Goal: Navigation & Orientation: Find specific page/section

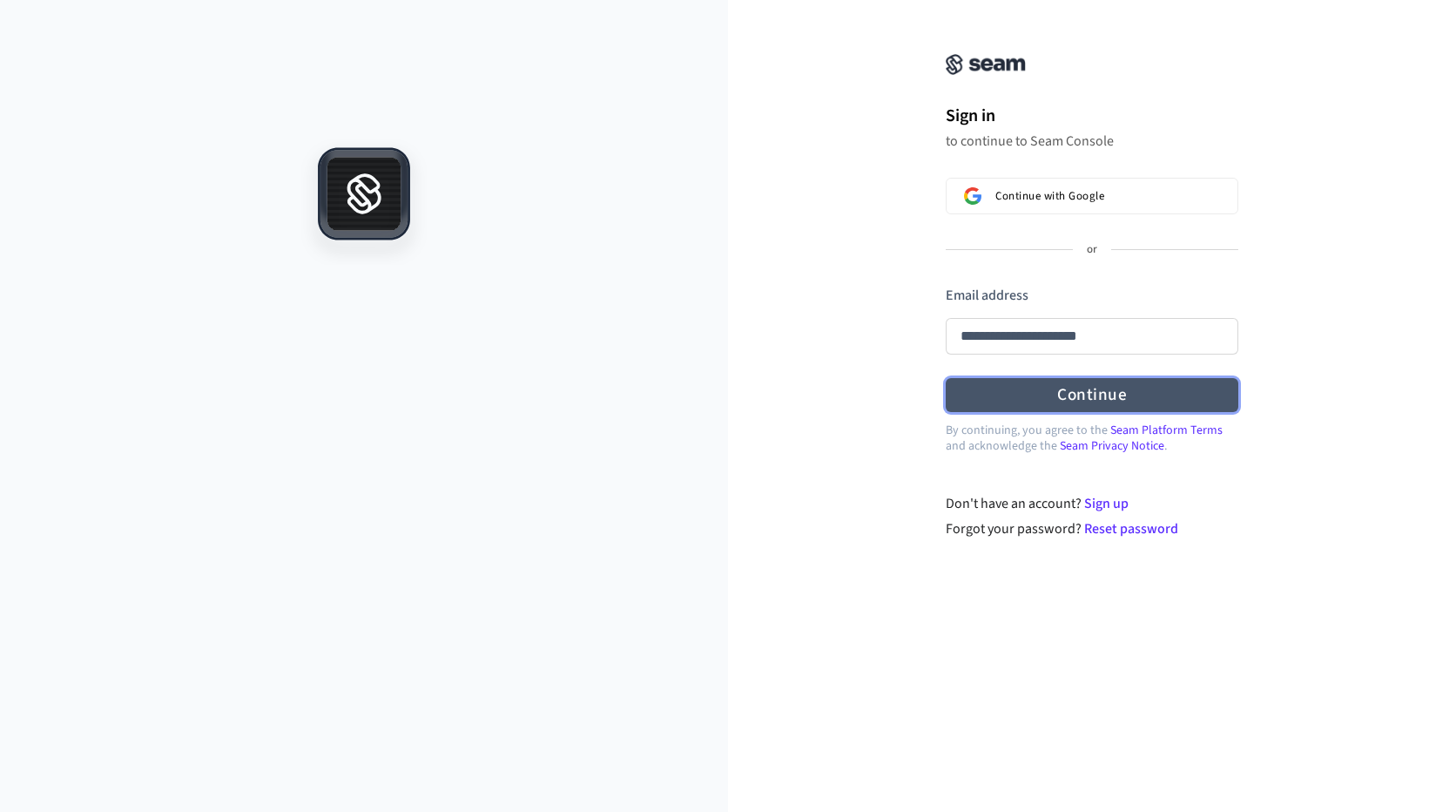
click at [1058, 388] on form "**********" at bounding box center [1092, 349] width 293 height 127
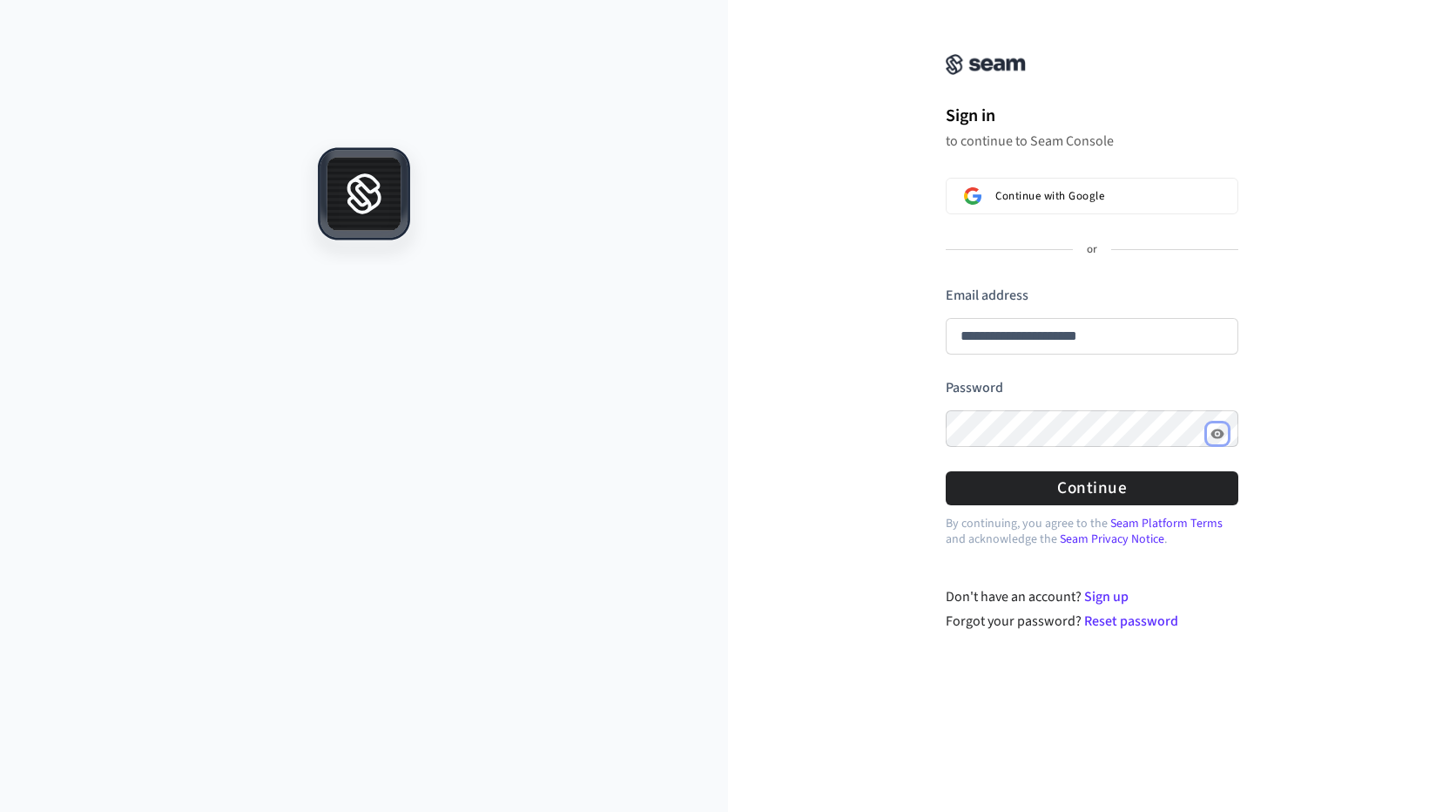
click at [1217, 433] on icon "Show password" at bounding box center [1217, 433] width 3 height 3
drag, startPoint x: 1104, startPoint y: 492, endPoint x: 1146, endPoint y: 492, distance: 42.0
click at [1106, 492] on button "Continue" at bounding box center [1092, 487] width 293 height 34
type input "**********"
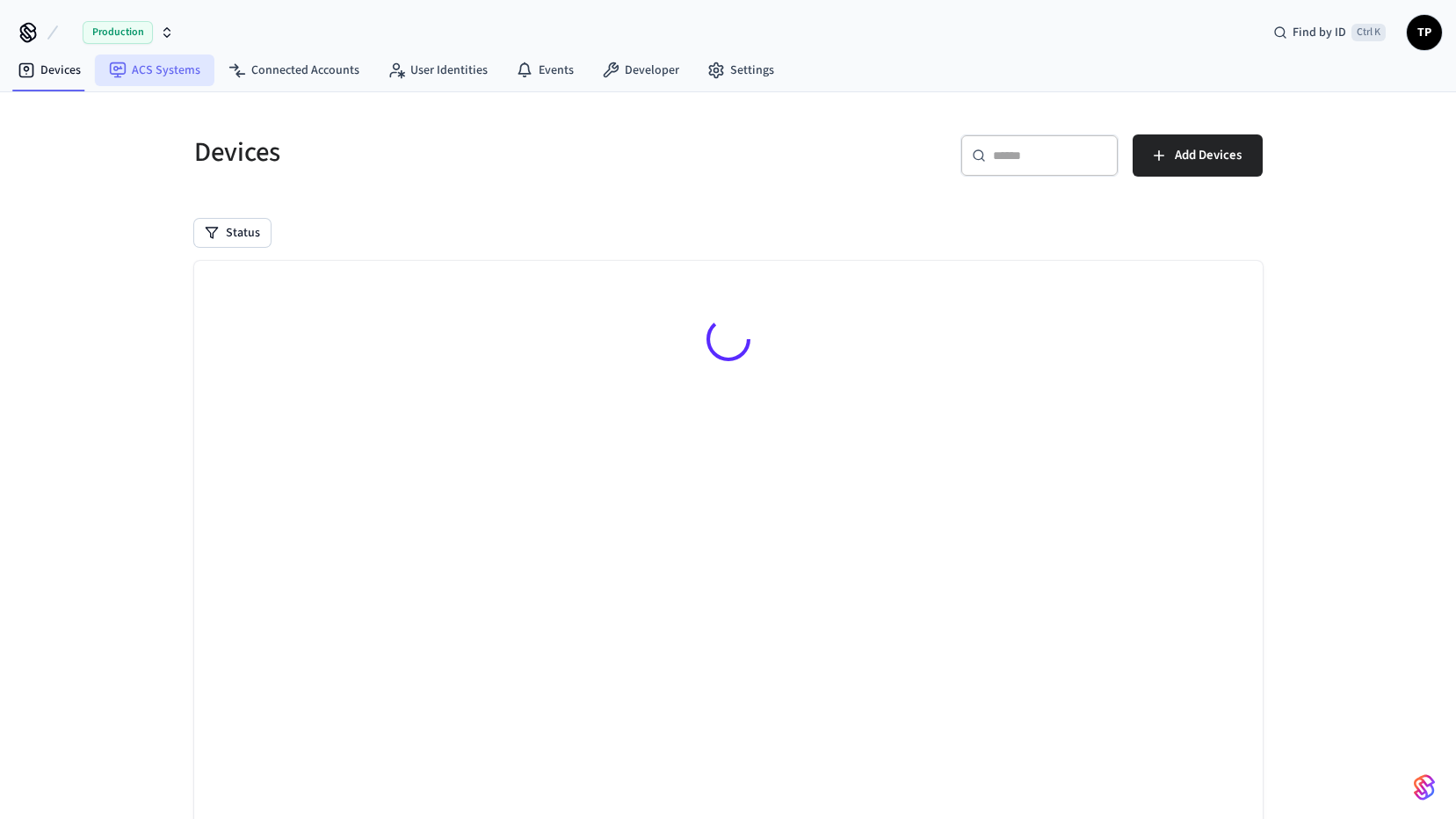
click at [173, 68] on link "ACS Systems" at bounding box center [155, 71] width 120 height 31
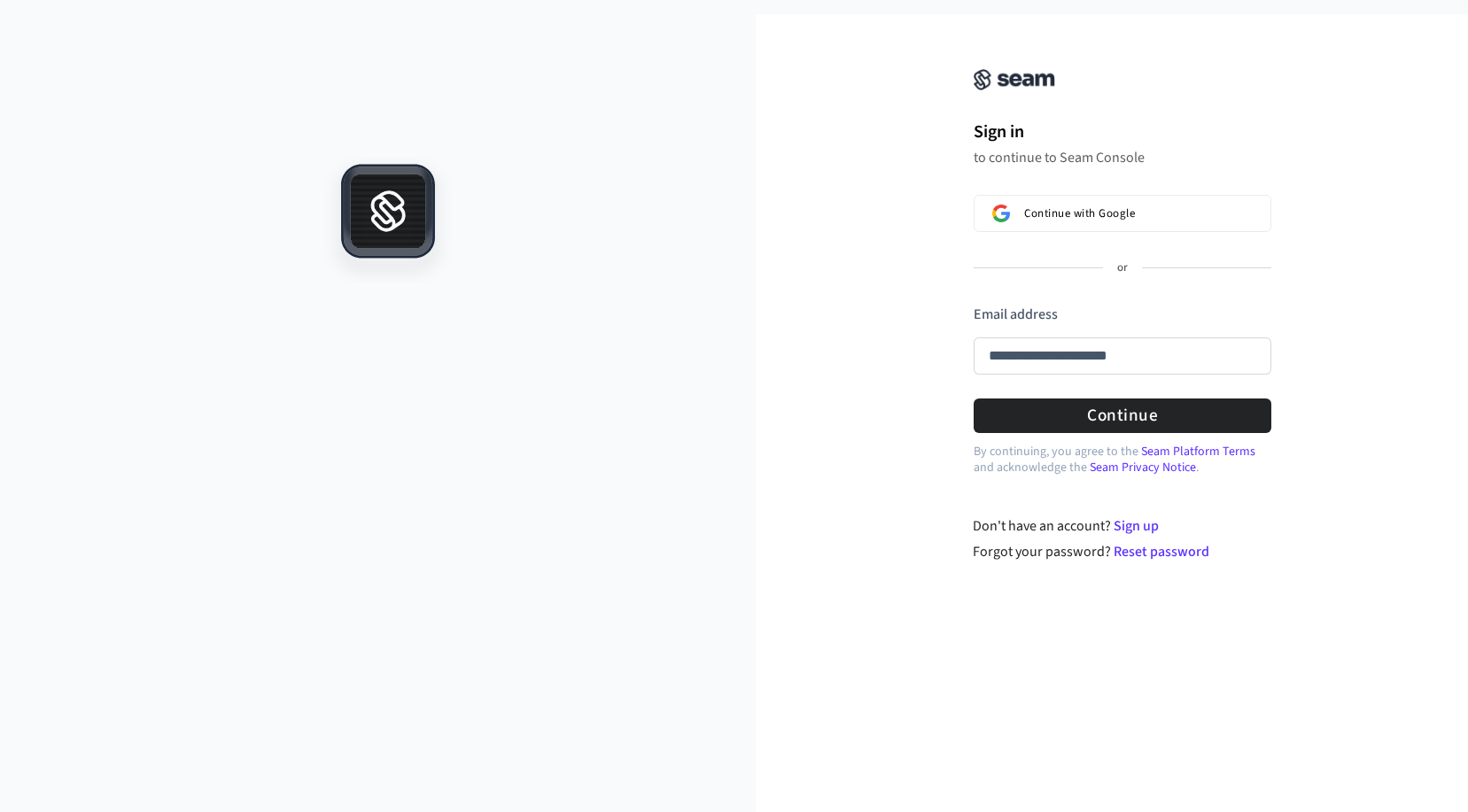
type input "**********"
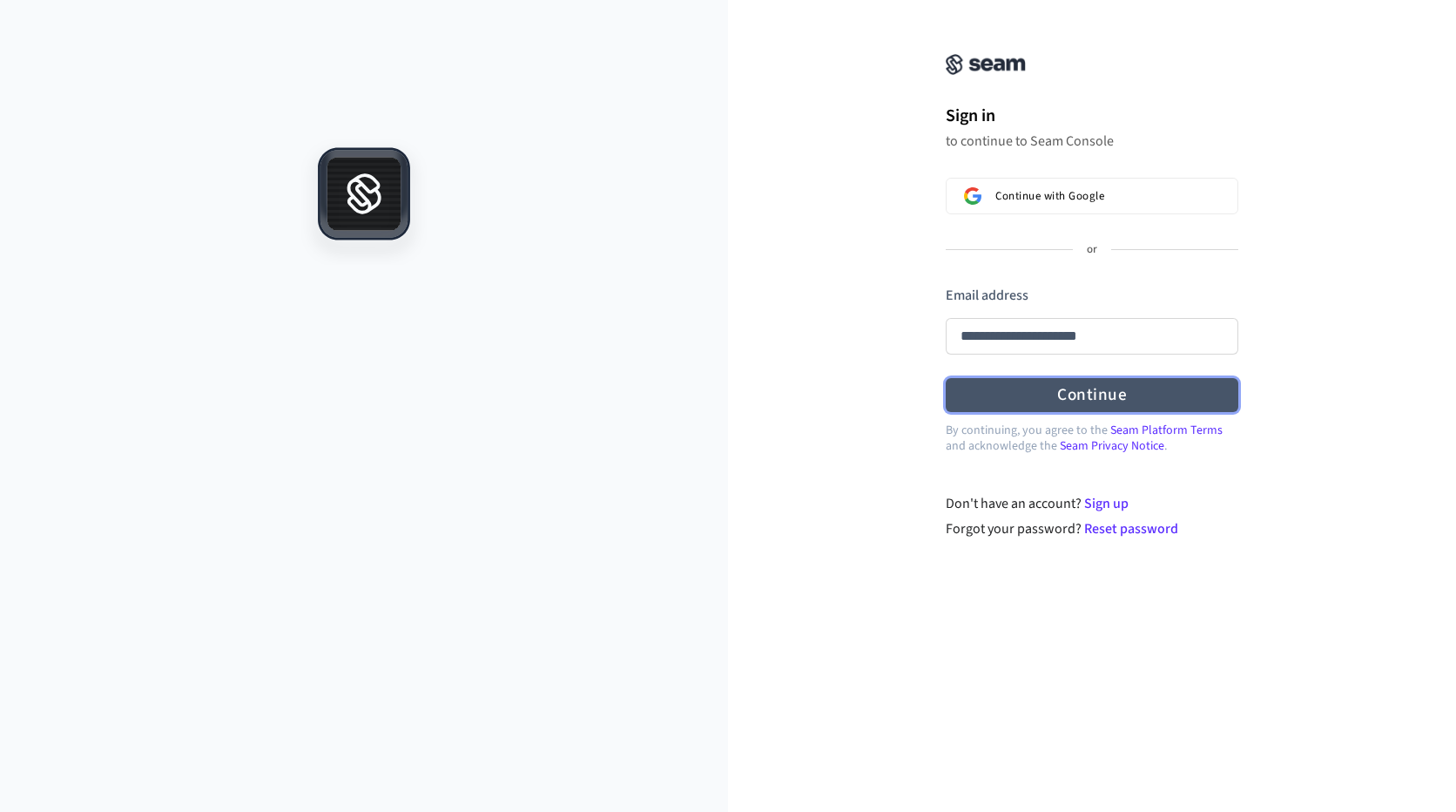
click at [1095, 396] on form "**********" at bounding box center [1092, 349] width 293 height 127
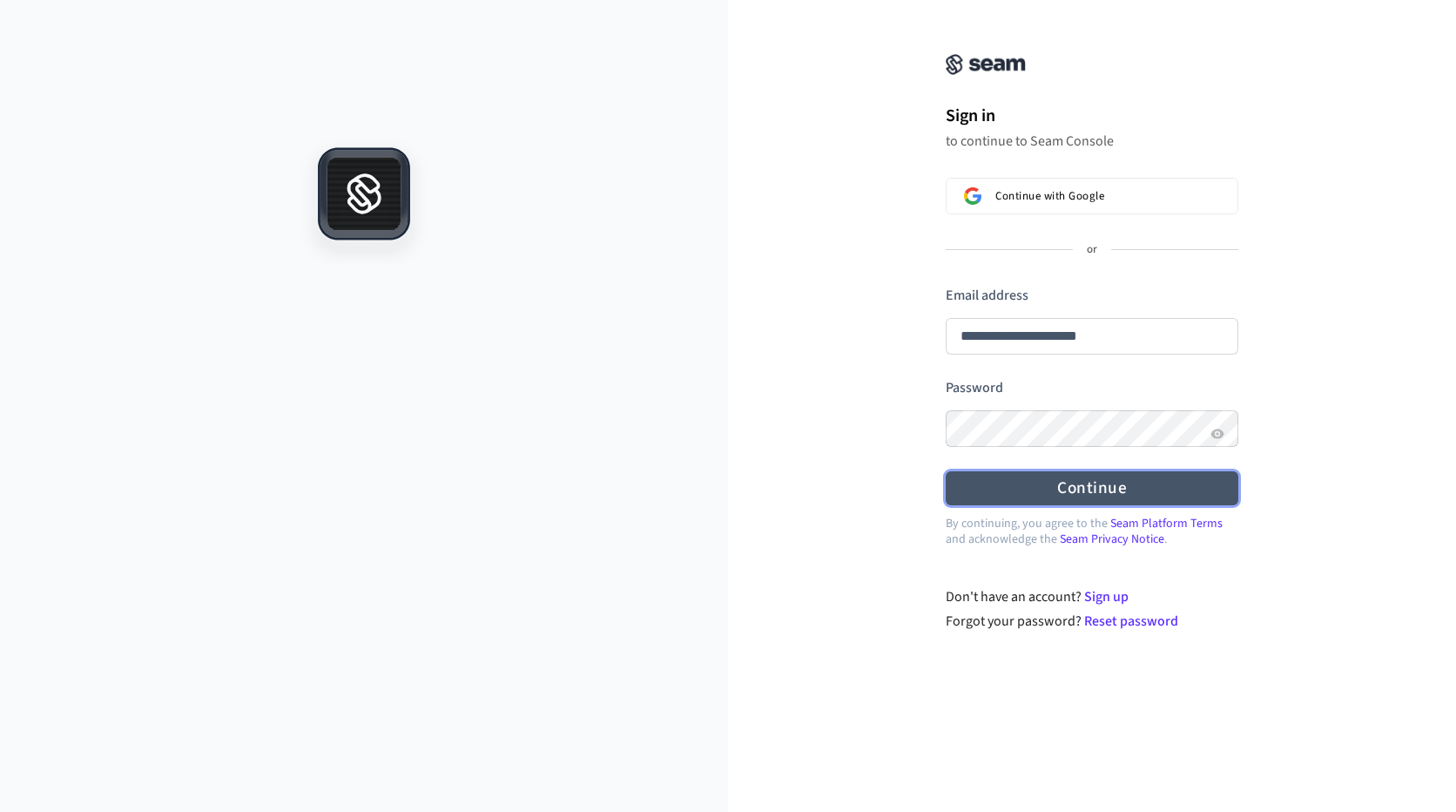
click at [1102, 488] on button "Continue" at bounding box center [1092, 487] width 293 height 34
type input "**********"
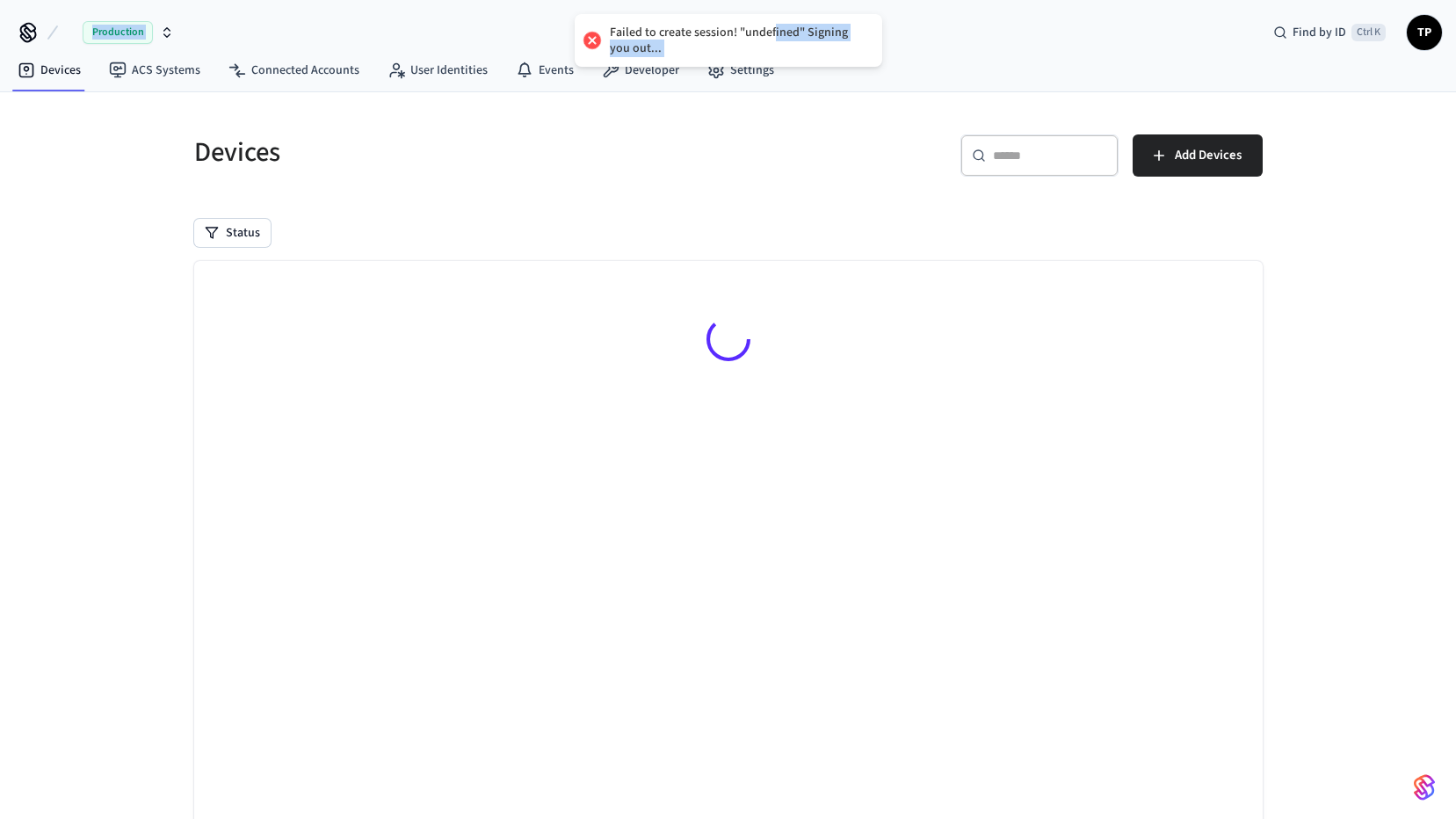
drag, startPoint x: 770, startPoint y: 36, endPoint x: 959, endPoint y: 27, distance: 189.2
click at [962, 27] on div "Failed to create session! "undefined" Signing you out... Production Find by ID …" at bounding box center [728, 439] width 1456 height 880
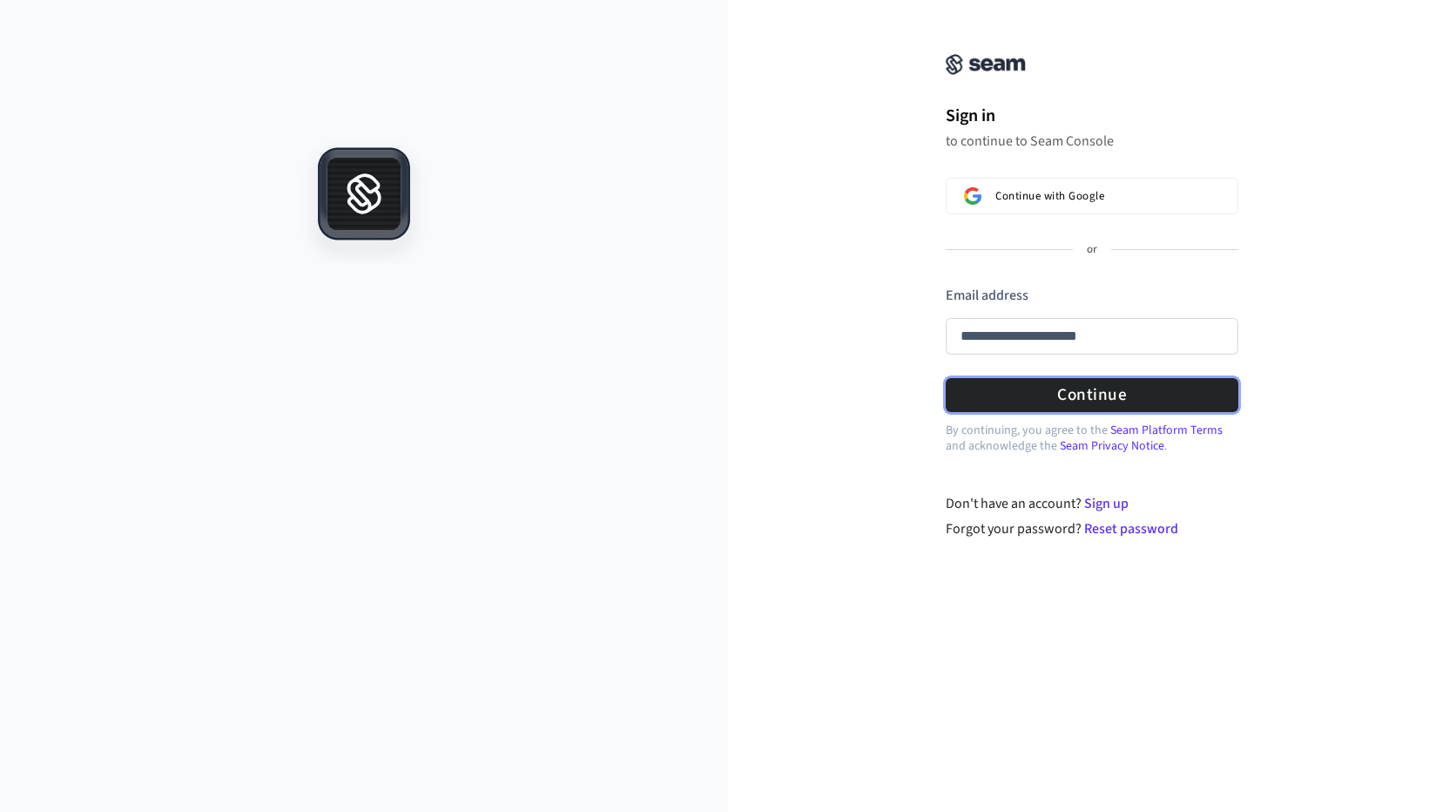
click at [1104, 395] on form "**********" at bounding box center [1092, 349] width 293 height 127
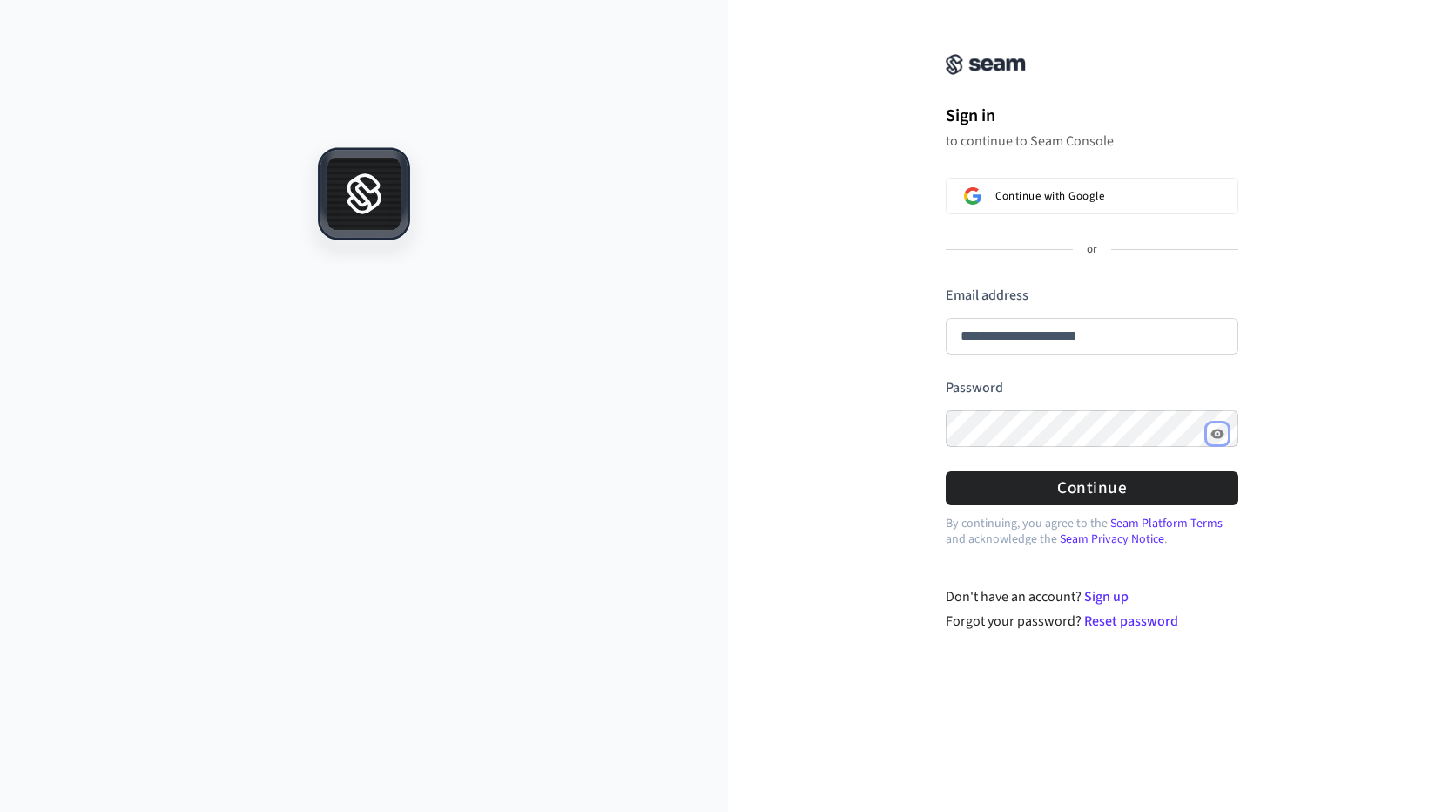
click at [1226, 434] on button "Show password" at bounding box center [1217, 433] width 20 height 20
drag, startPoint x: 1138, startPoint y: 482, endPoint x: 1325, endPoint y: 515, distance: 189.9
click at [1141, 482] on button "Continue" at bounding box center [1092, 487] width 293 height 34
type input "**********"
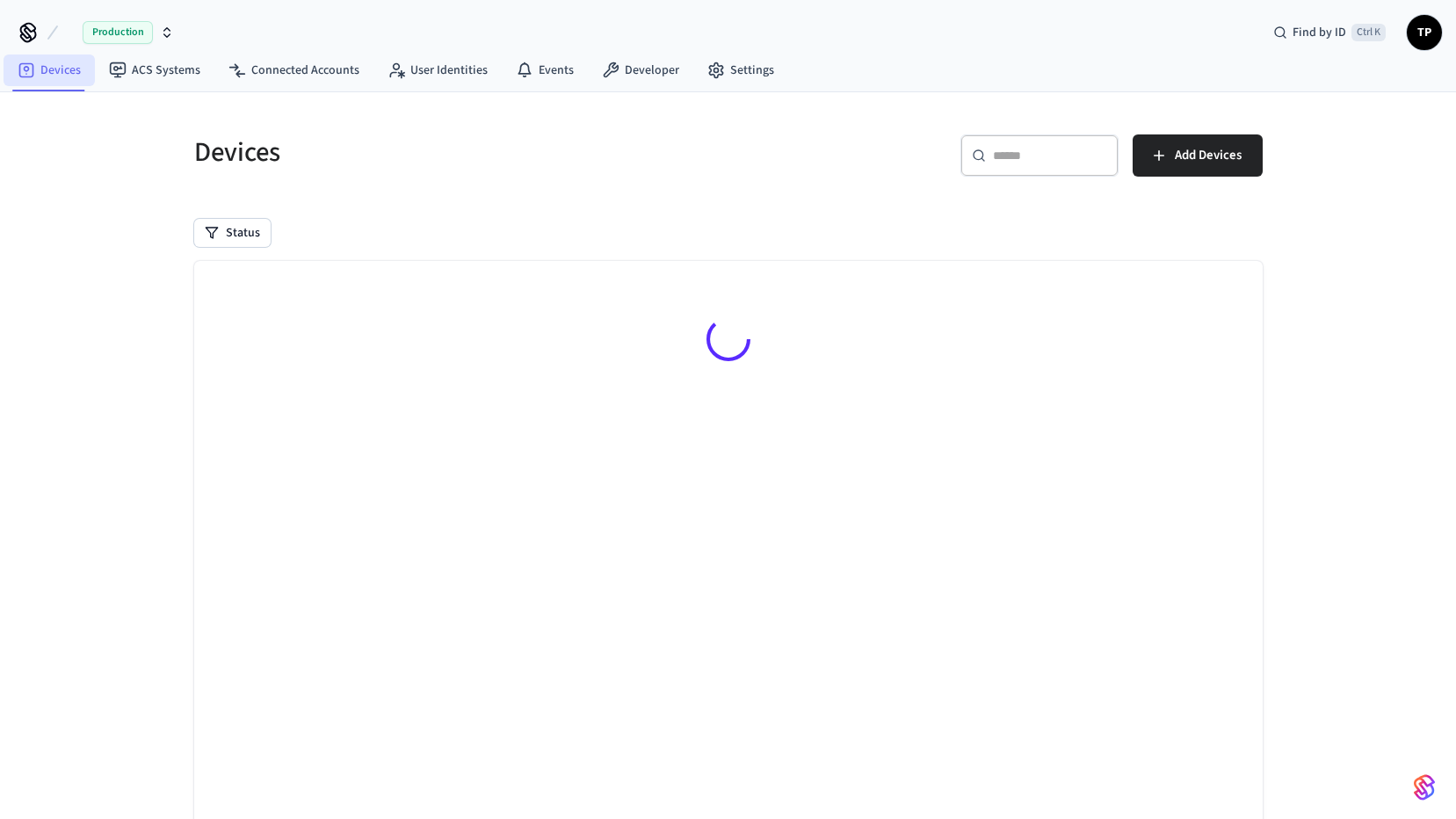
click at [56, 66] on link "Devices" at bounding box center [49, 71] width 91 height 31
click at [1422, 33] on span "TP" at bounding box center [1424, 32] width 31 height 31
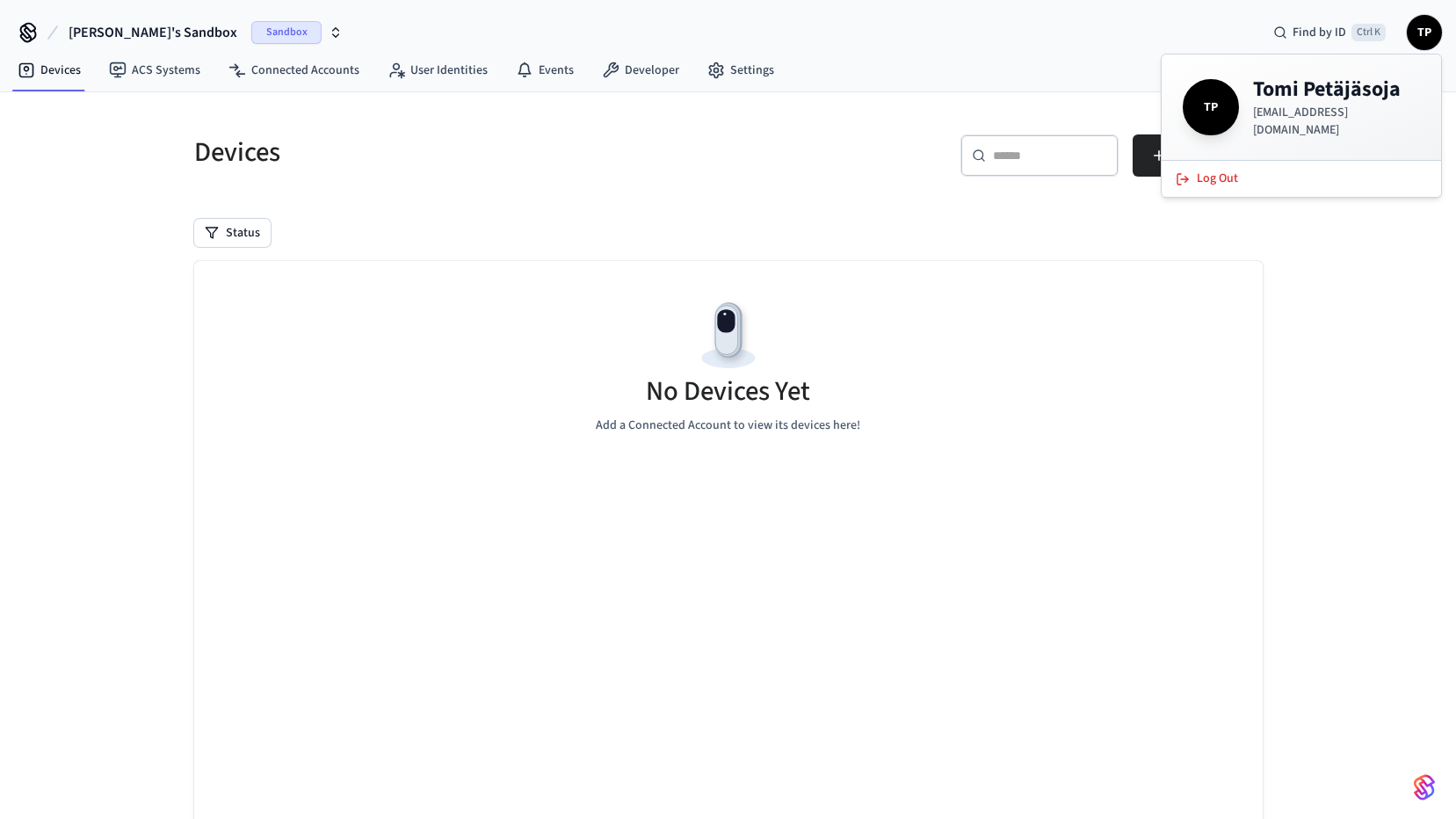
click at [600, 275] on div "No Devices Yet Add a Connected Account to view its devices here!" at bounding box center [728, 365] width 1068 height 209
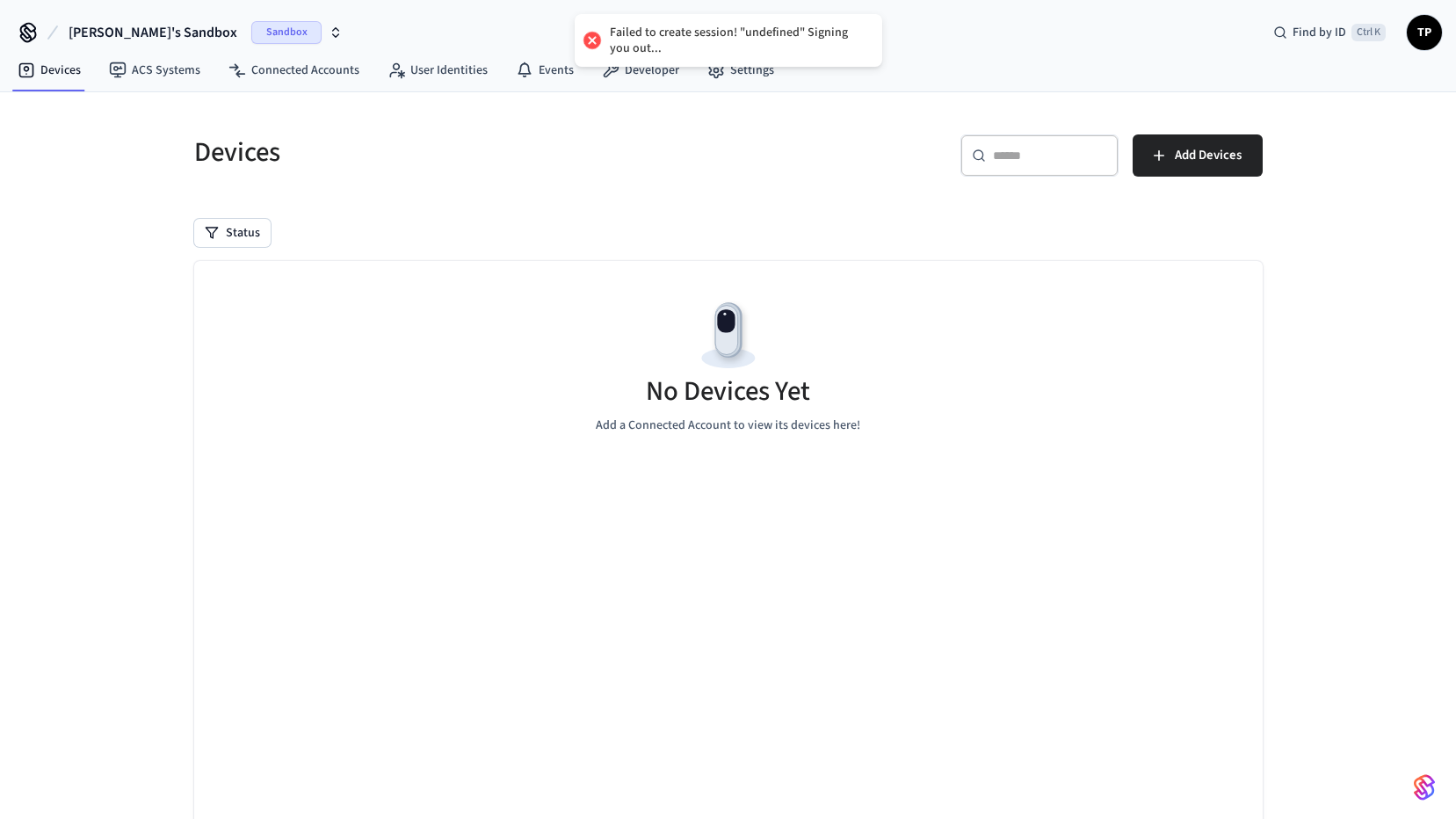
click at [595, 40] on div at bounding box center [591, 40] width 25 height 25
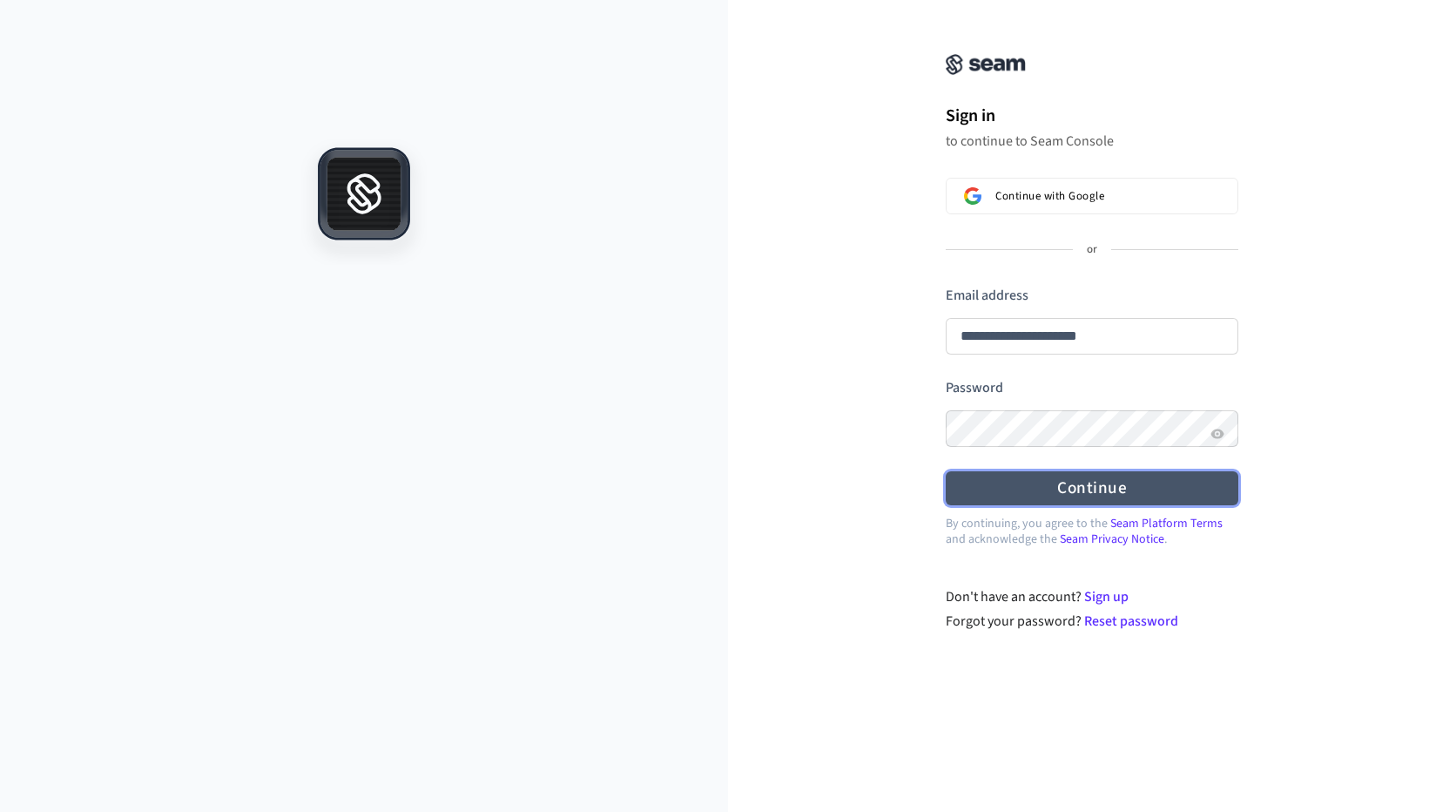
click at [1073, 395] on form "**********" at bounding box center [1092, 396] width 293 height 220
click at [1100, 488] on button "Continue" at bounding box center [1092, 487] width 293 height 34
type input "**********"
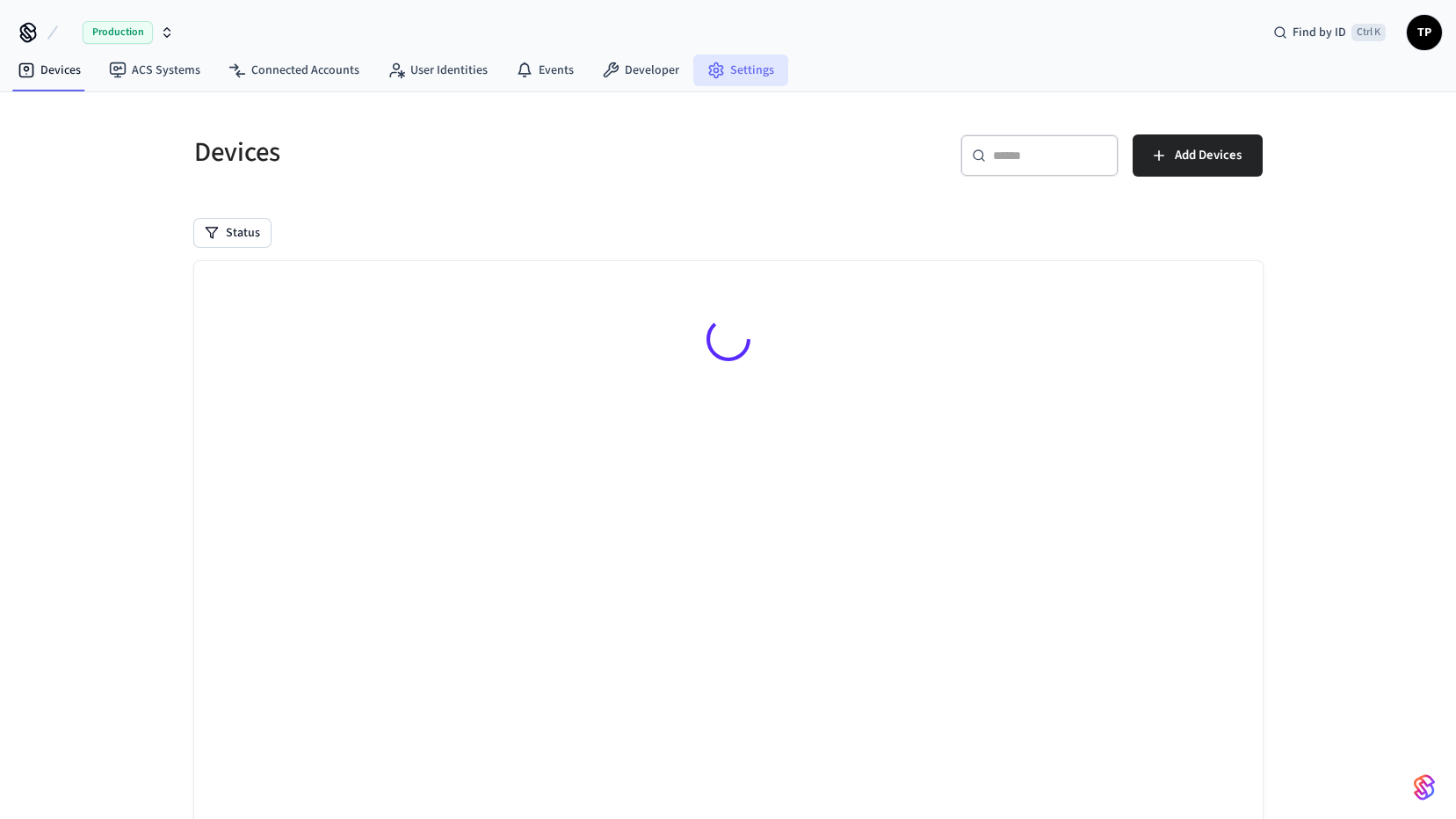
click at [729, 72] on link "Settings" at bounding box center [741, 71] width 95 height 31
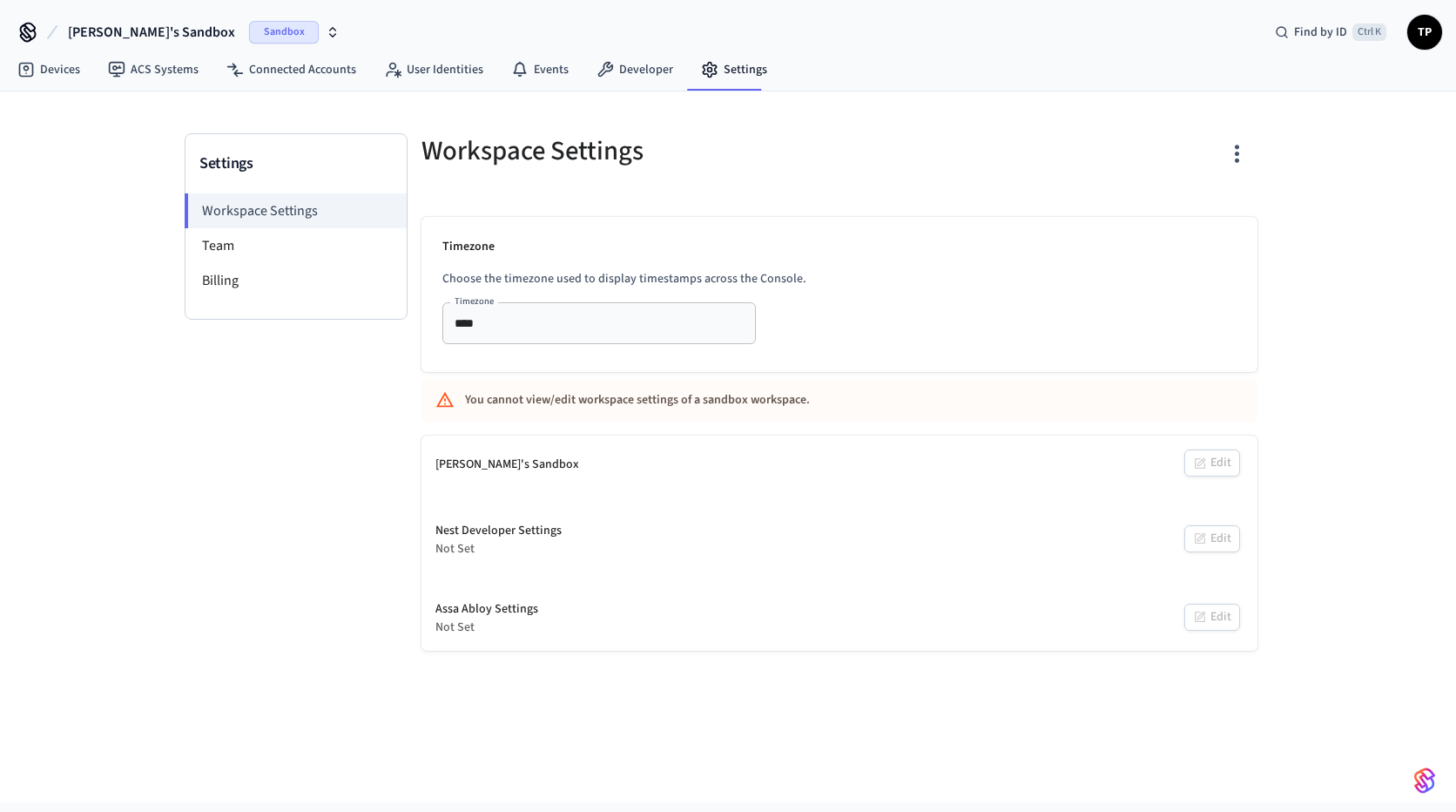
click at [622, 318] on input "****" at bounding box center [573, 323] width 252 height 21
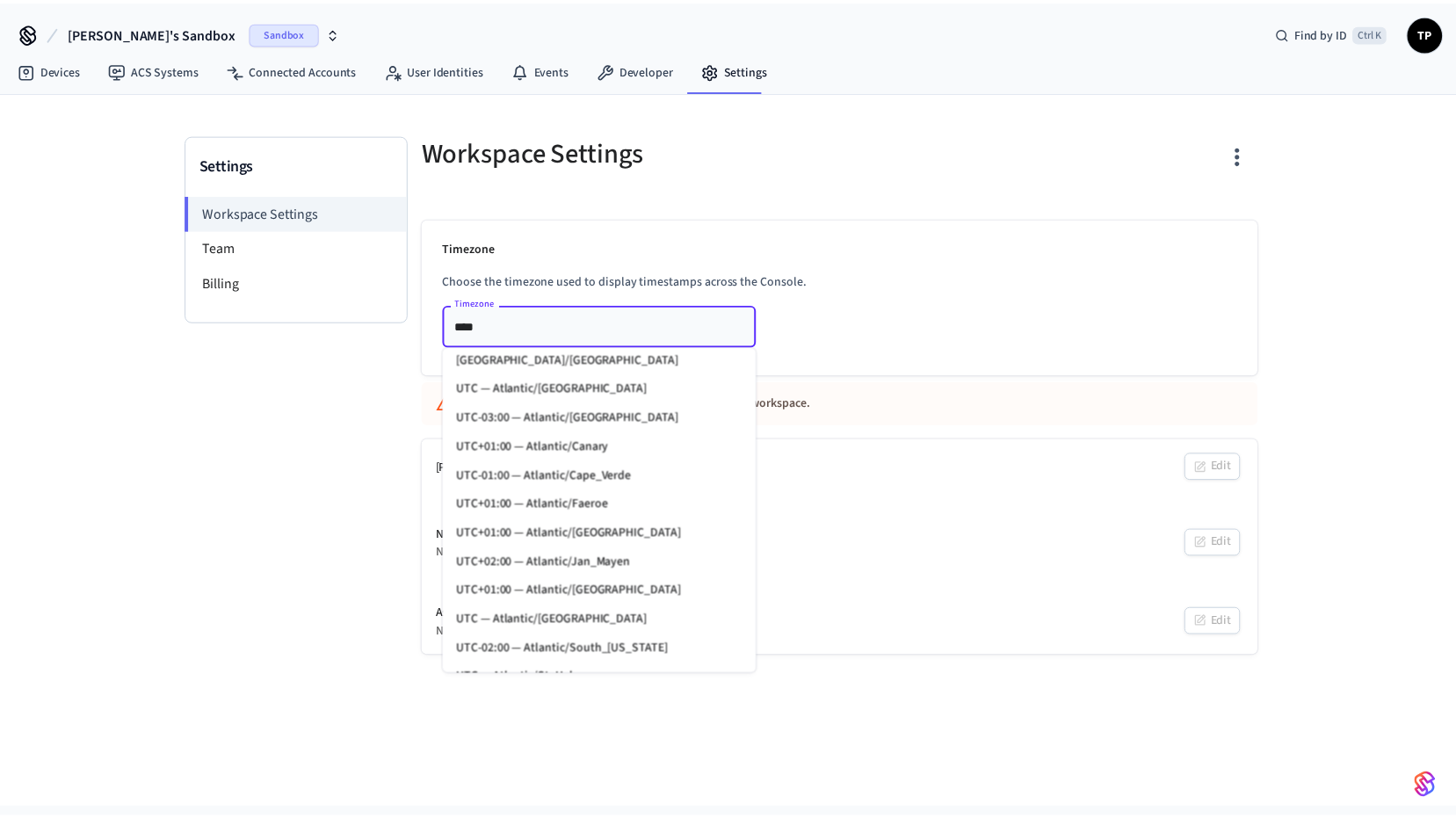
scroll to position [13741, 0]
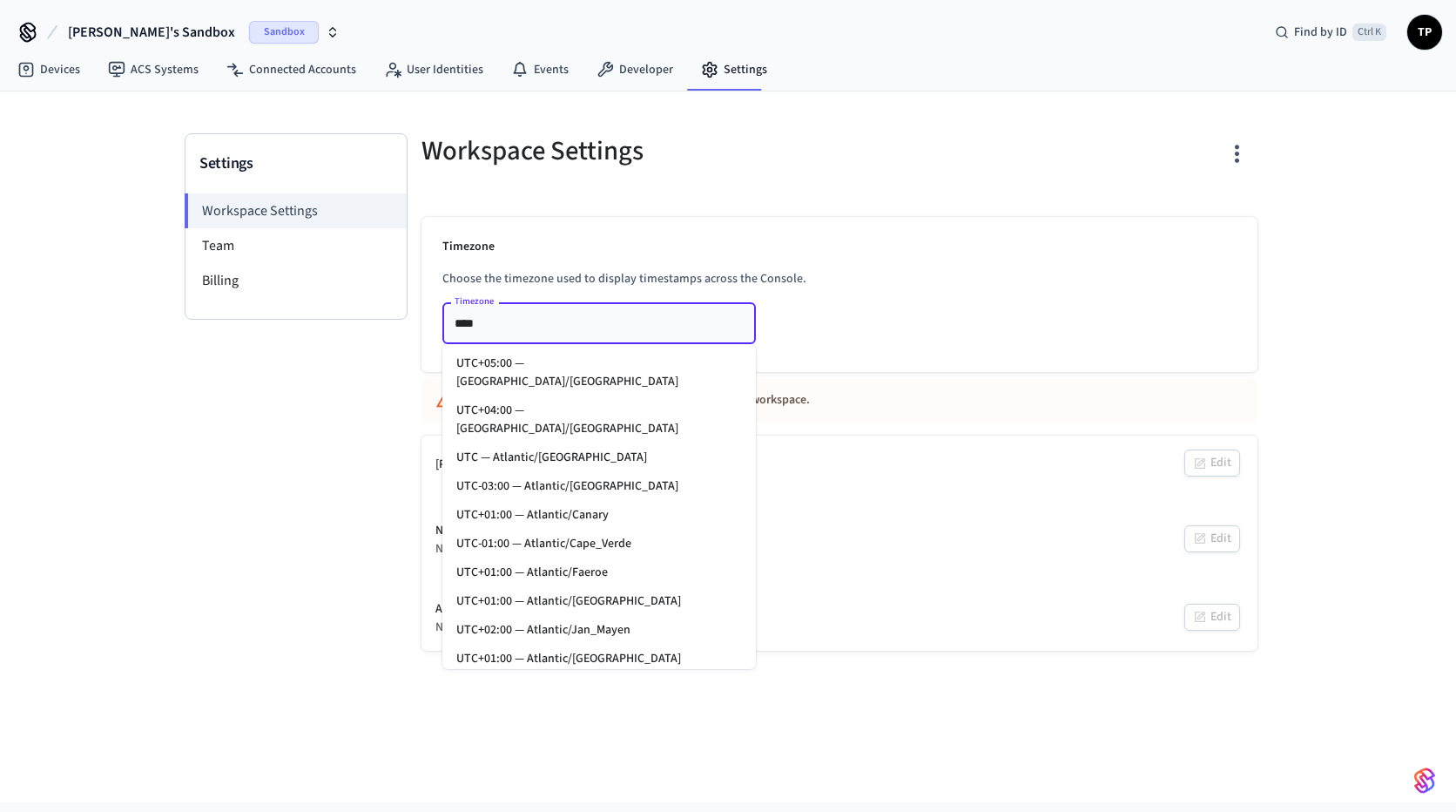
click at [801, 181] on div "Workspace Settings" at bounding box center [615, 151] width 429 height 77
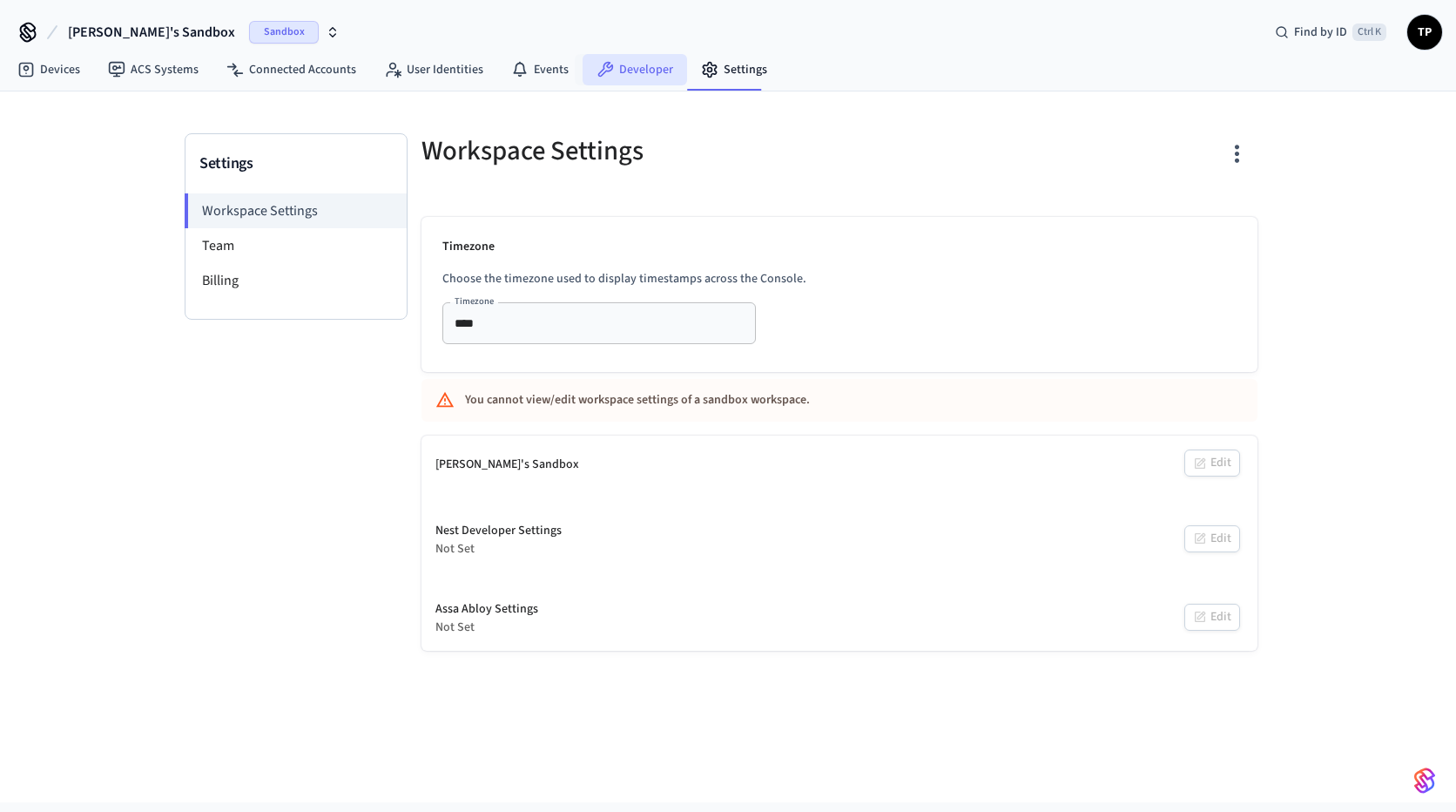
click at [639, 72] on link "Developer" at bounding box center [634, 70] width 104 height 31
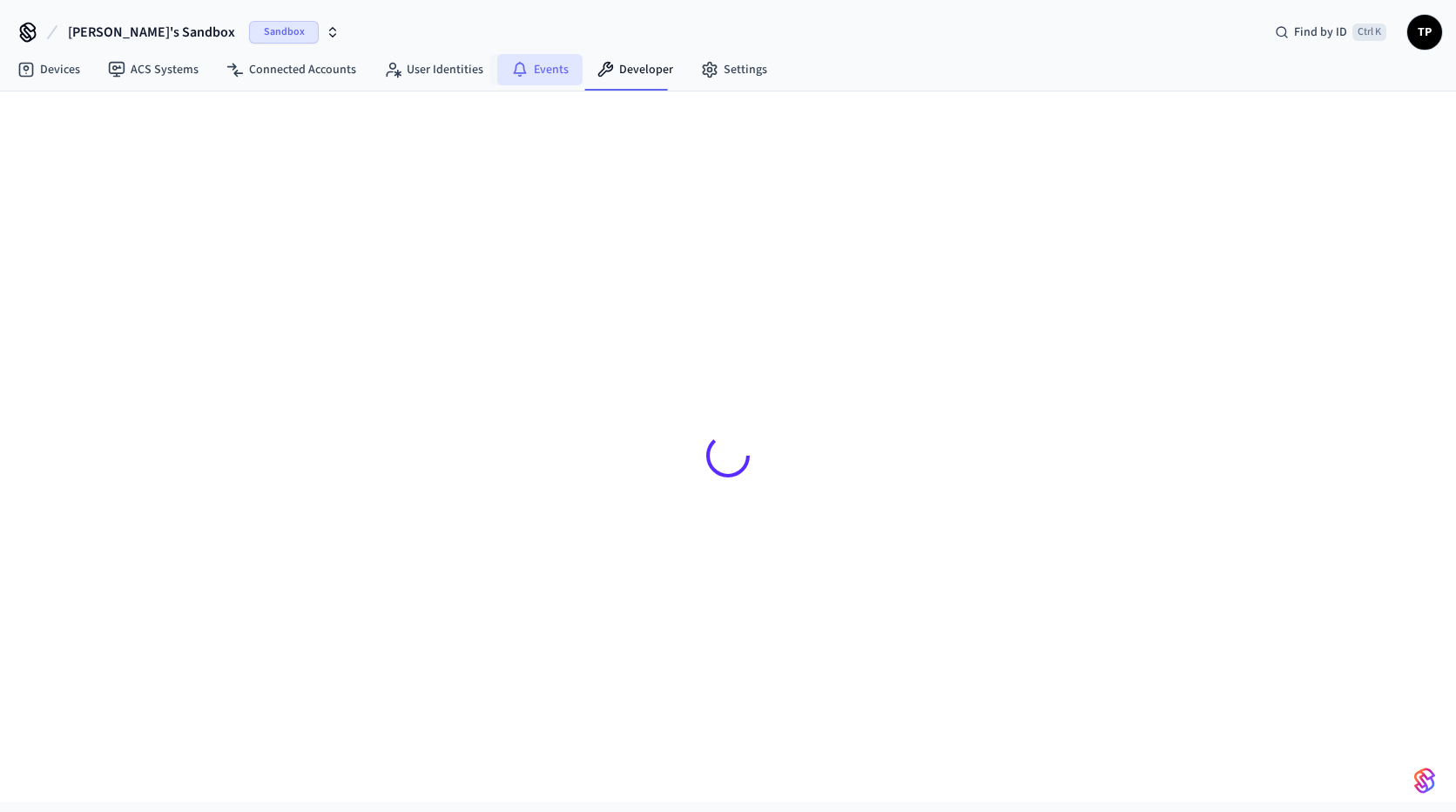
click at [533, 65] on link "Events" at bounding box center [540, 70] width 86 height 31
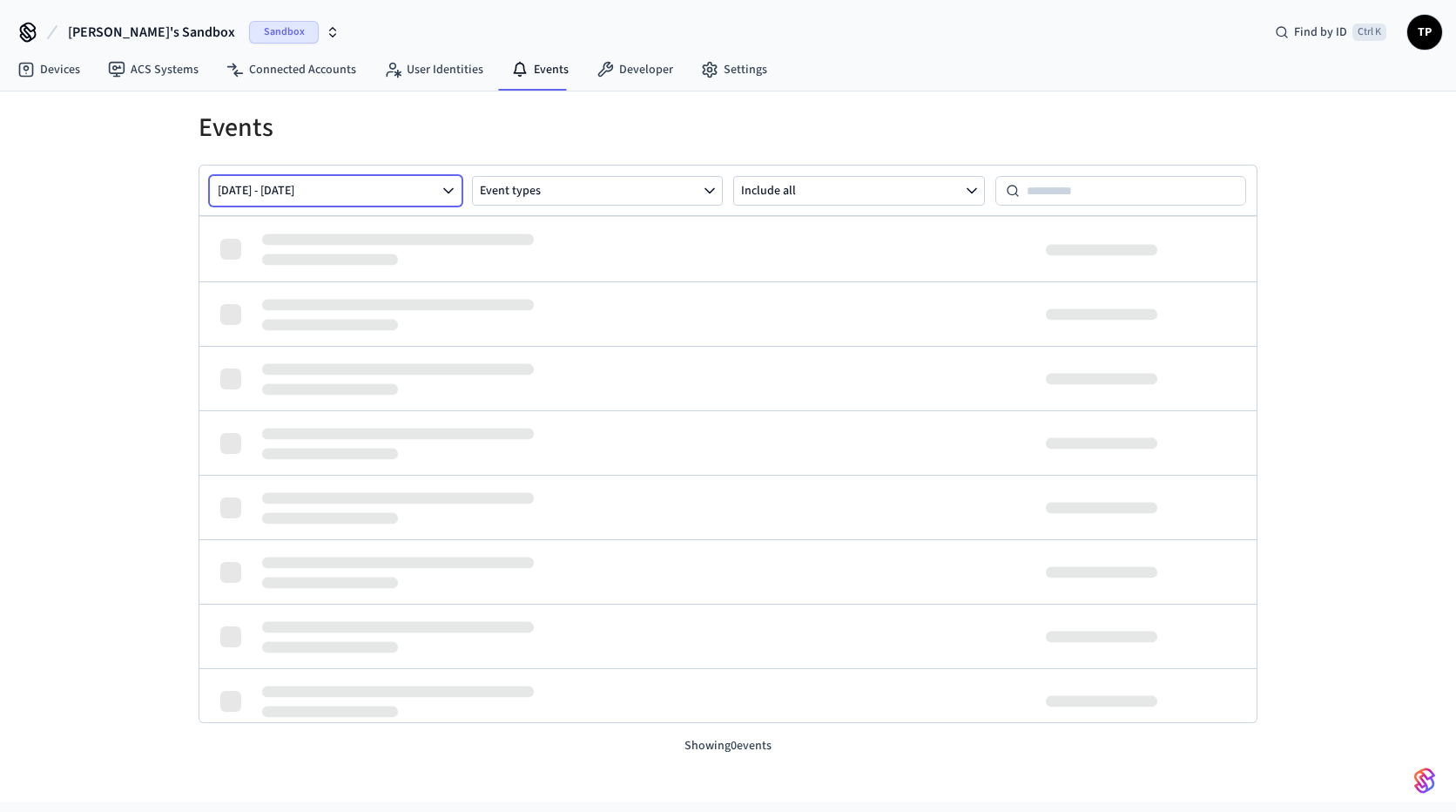
click at [455, 192] on icon "button" at bounding box center [448, 191] width 18 height 18
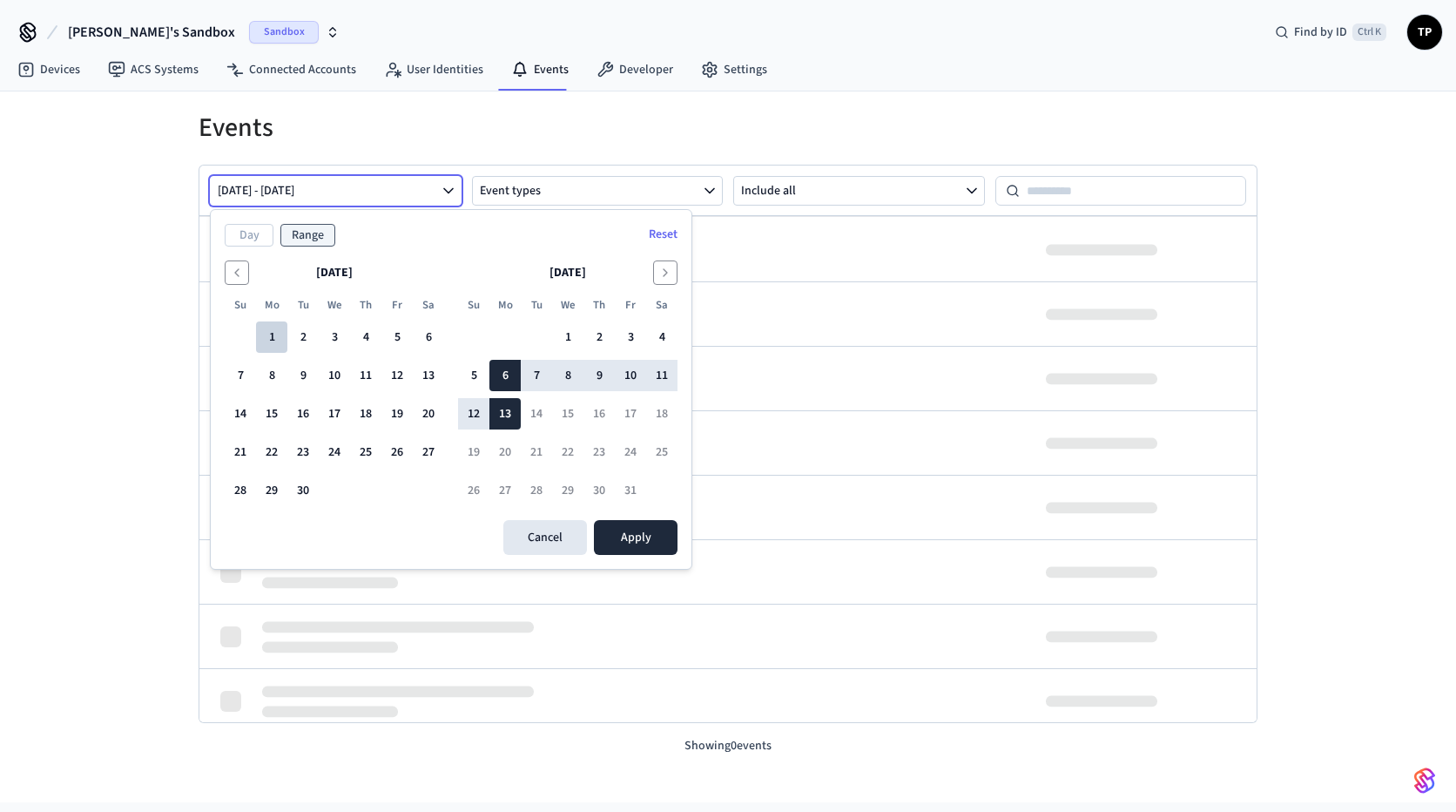
click at [271, 335] on button "1" at bounding box center [271, 336] width 31 height 31
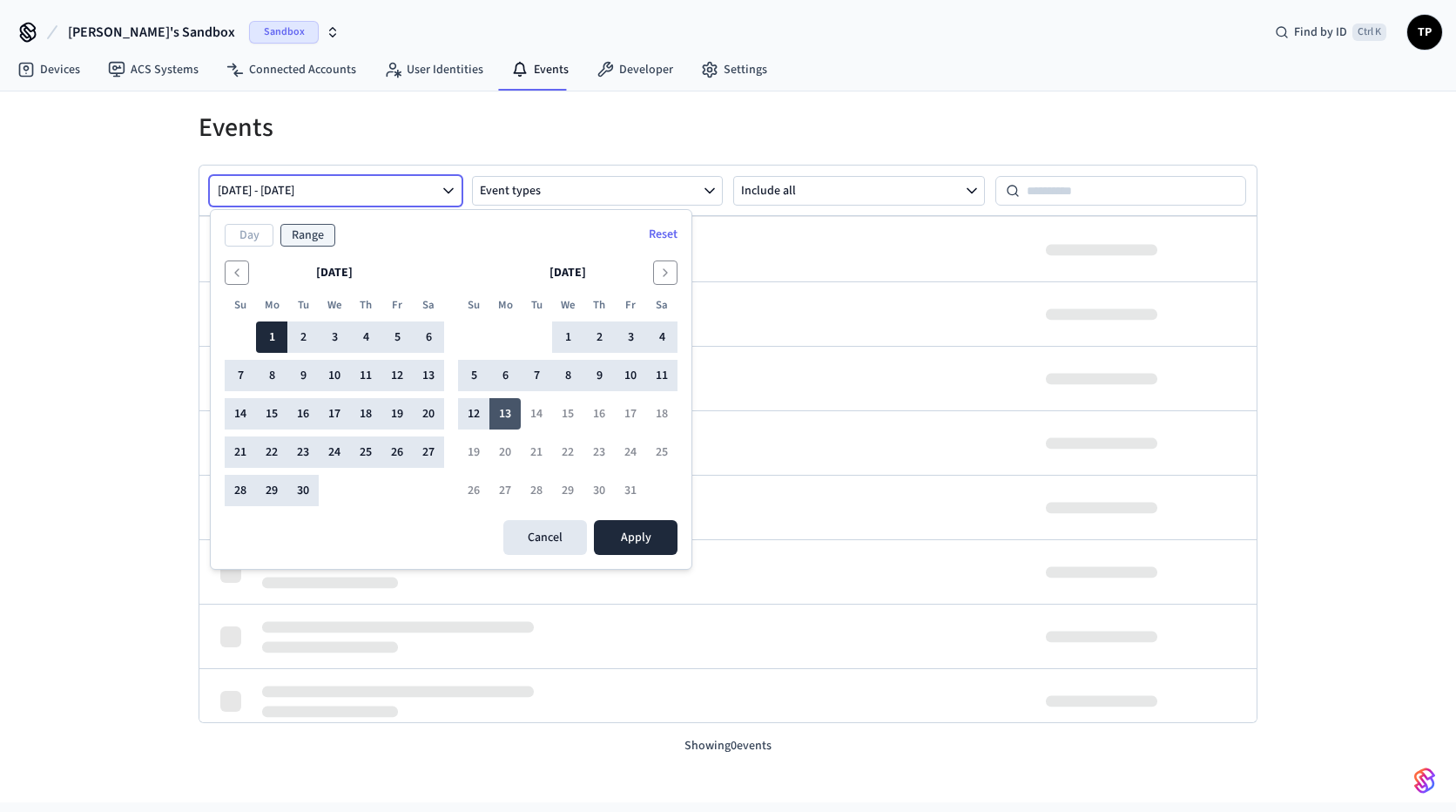
click at [505, 413] on button "13" at bounding box center [505, 413] width 31 height 31
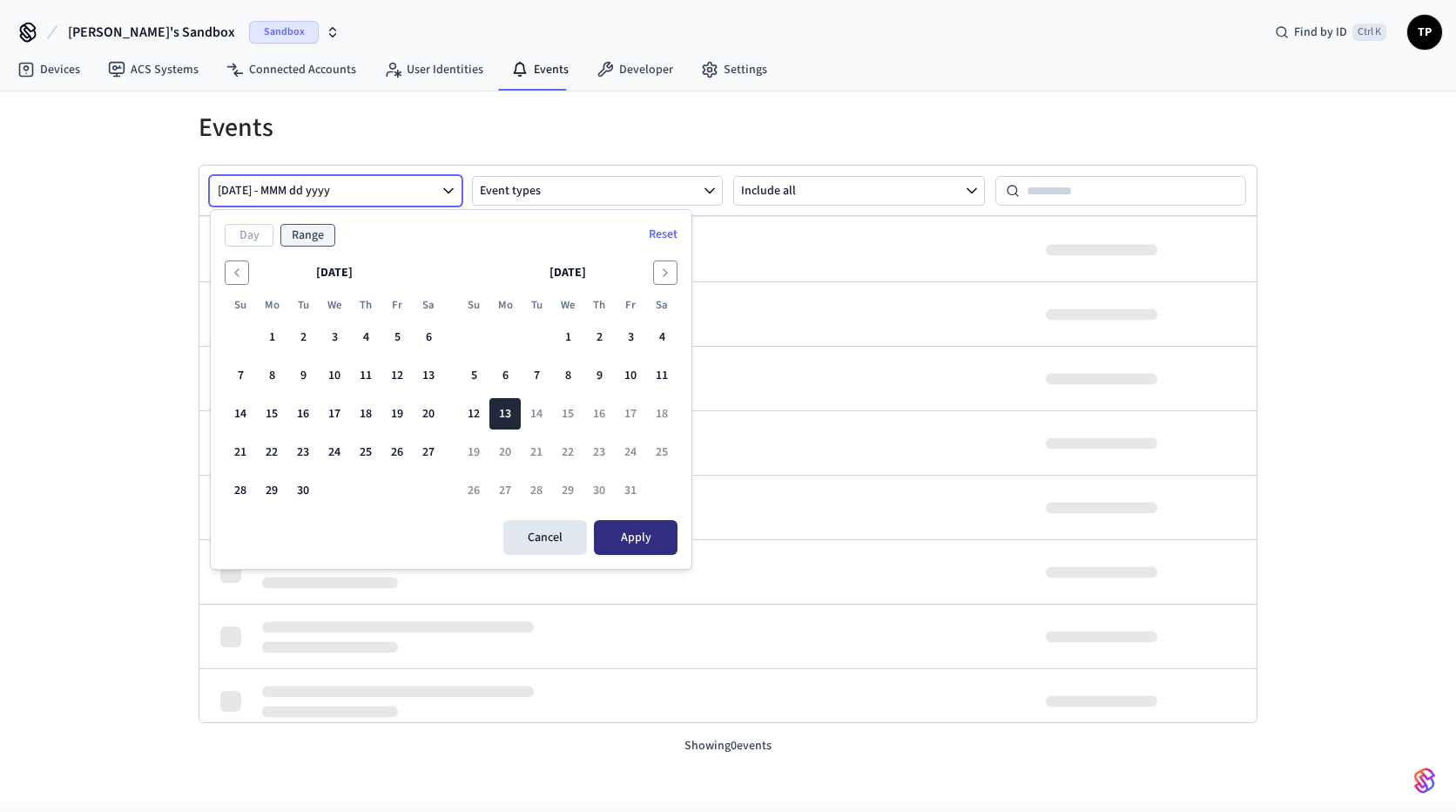
click at [651, 539] on button "Apply" at bounding box center [636, 538] width 84 height 35
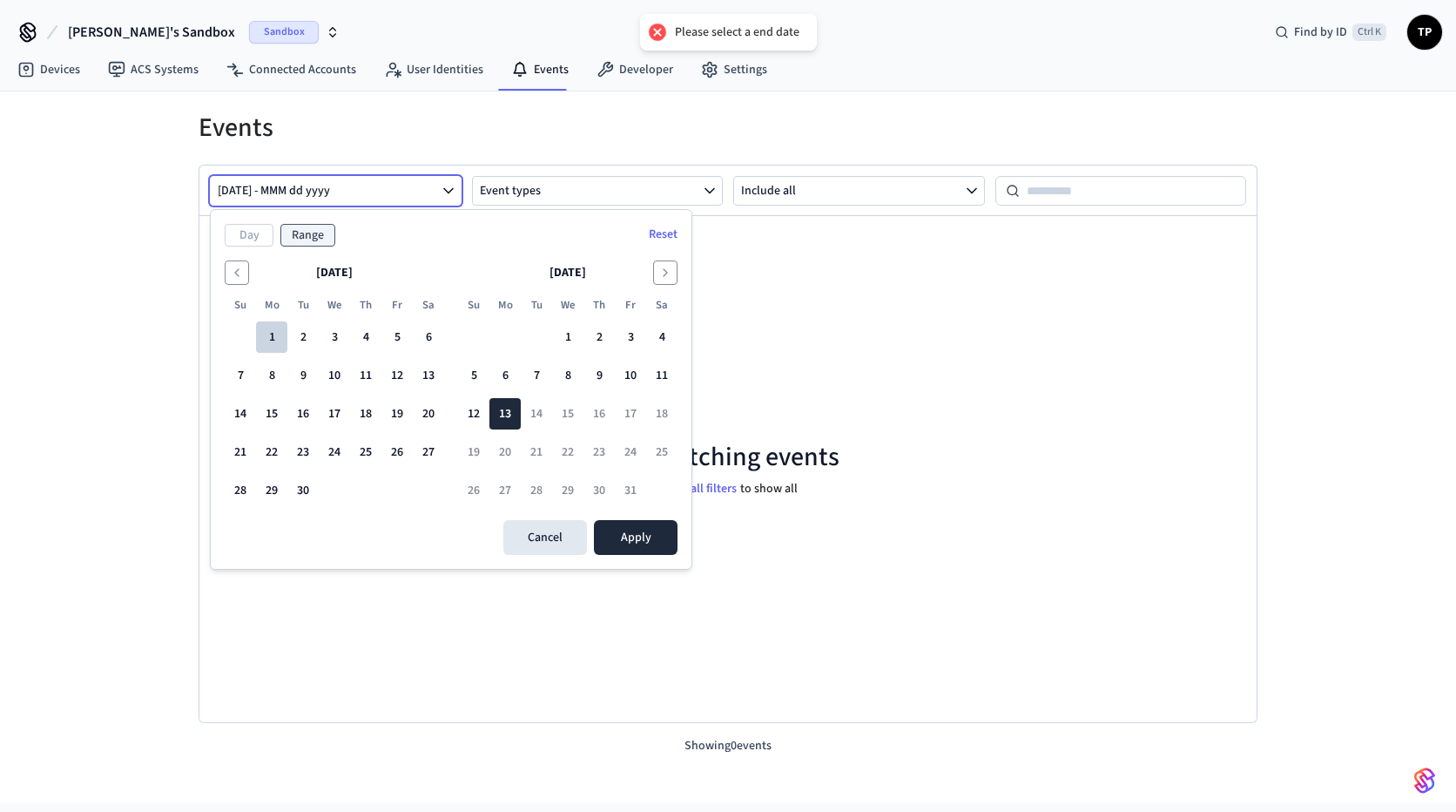
click at [270, 338] on button "1" at bounding box center [271, 336] width 31 height 31
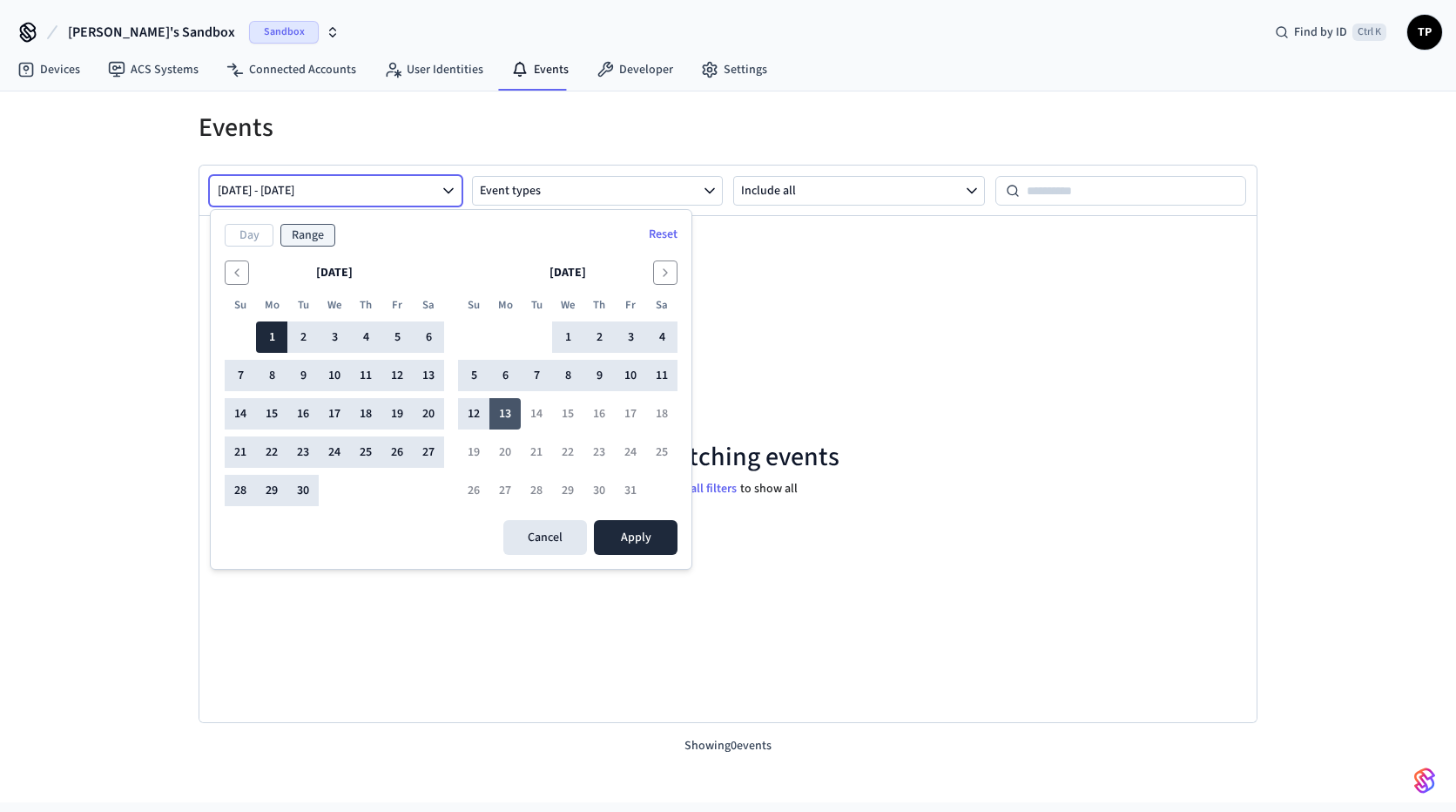
click at [513, 415] on button "13" at bounding box center [505, 413] width 31 height 31
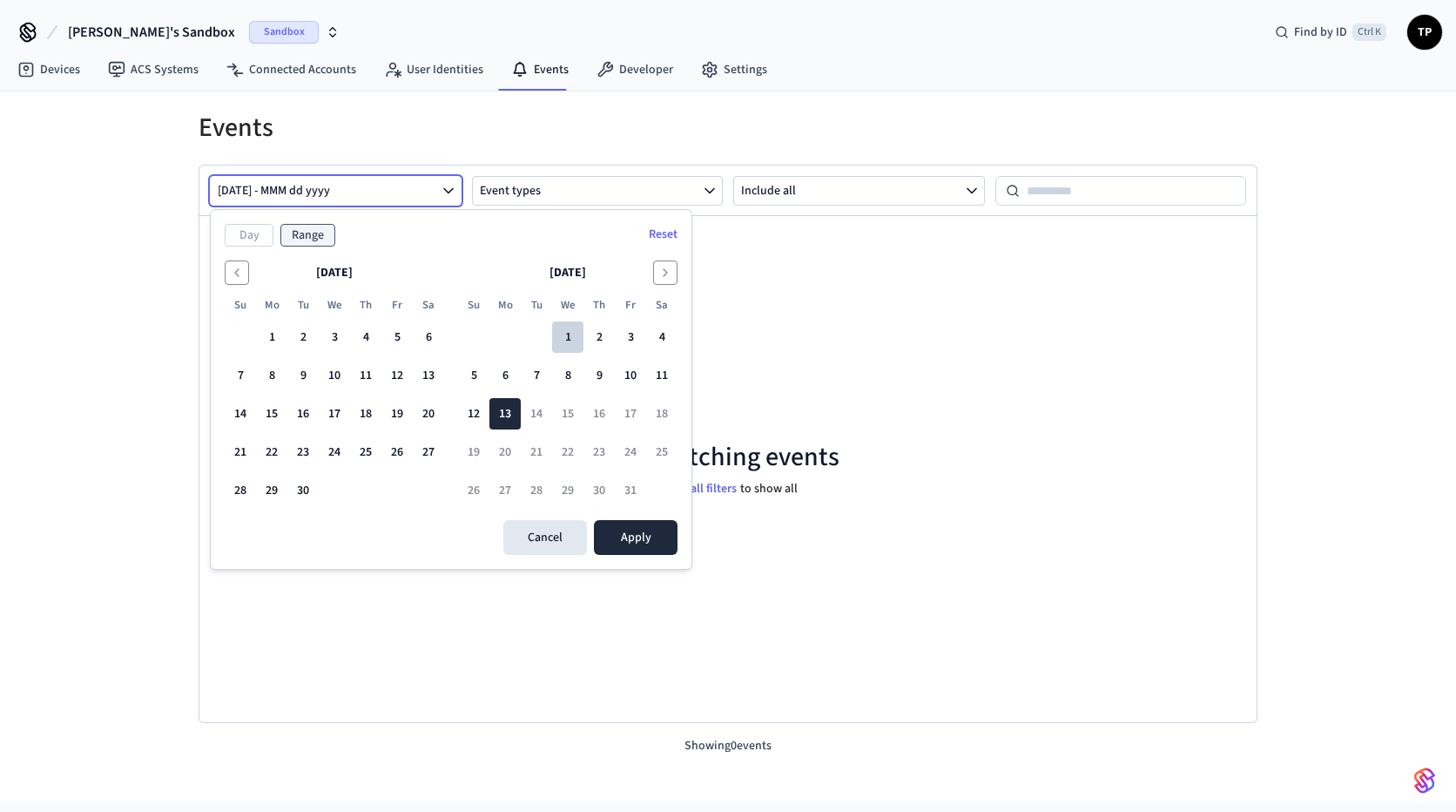
click at [561, 340] on button "1" at bounding box center [568, 336] width 31 height 31
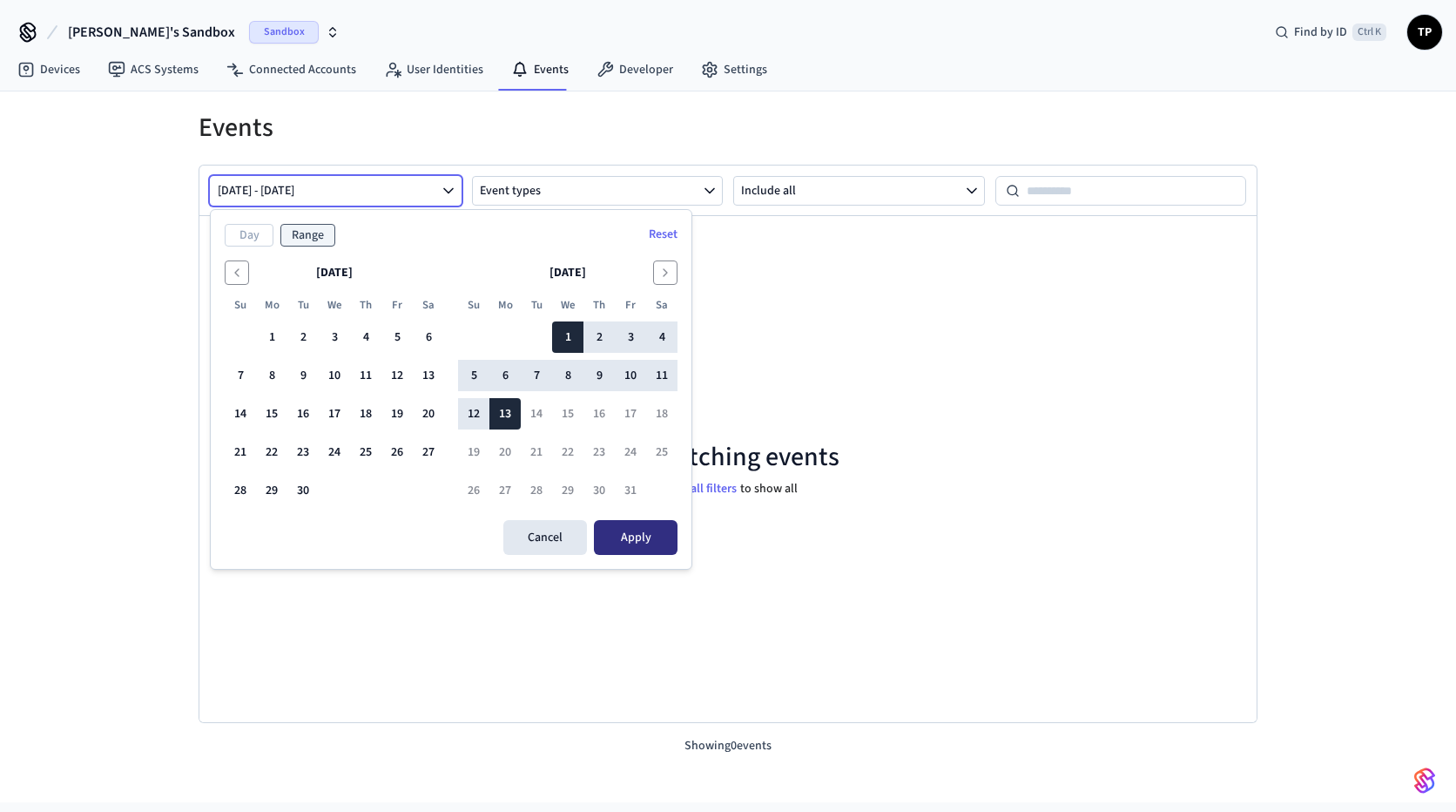
click at [646, 538] on button "Apply" at bounding box center [636, 538] width 84 height 35
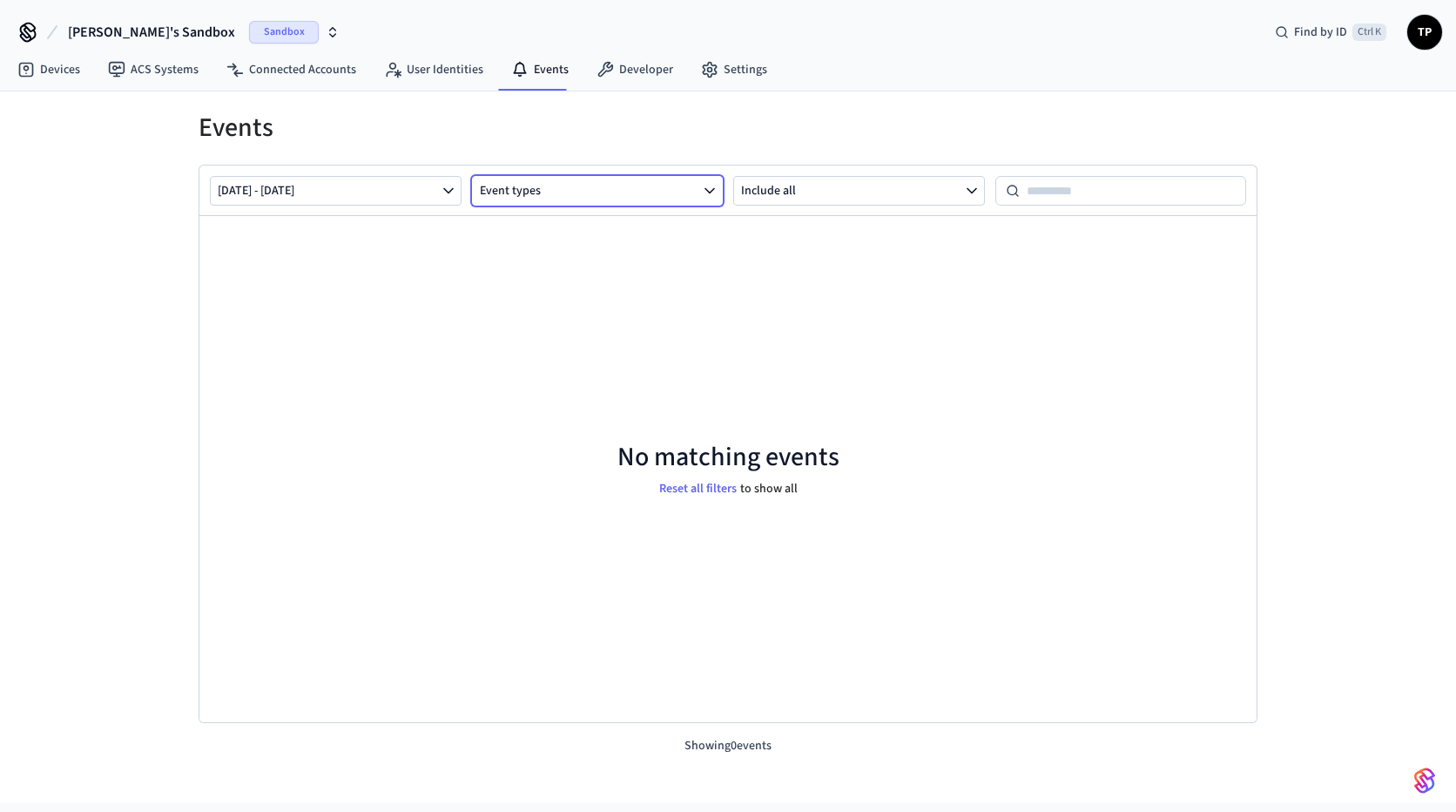
click at [712, 189] on icon "button" at bounding box center [710, 191] width 18 height 18
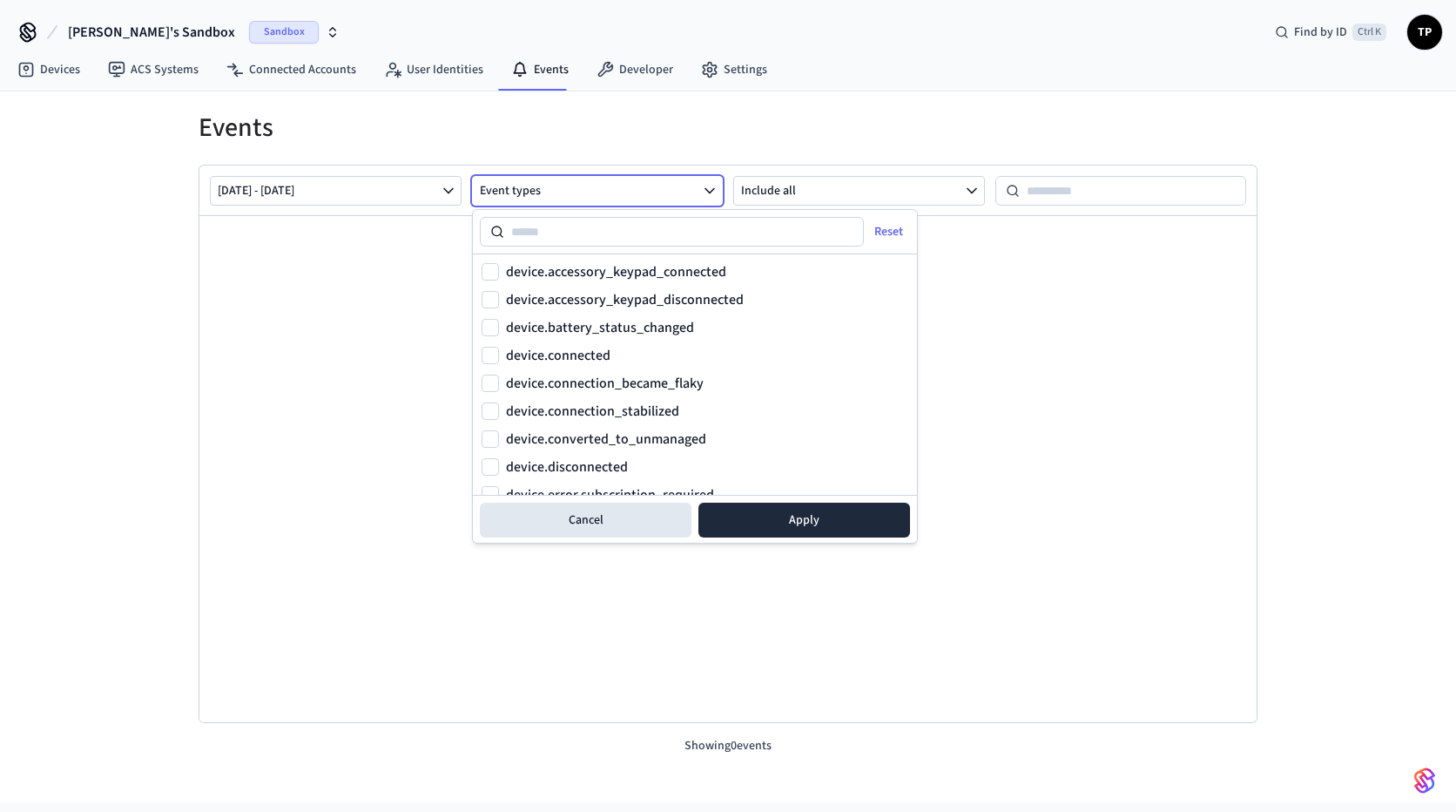
click at [712, 189] on icon "button" at bounding box center [710, 191] width 18 height 18
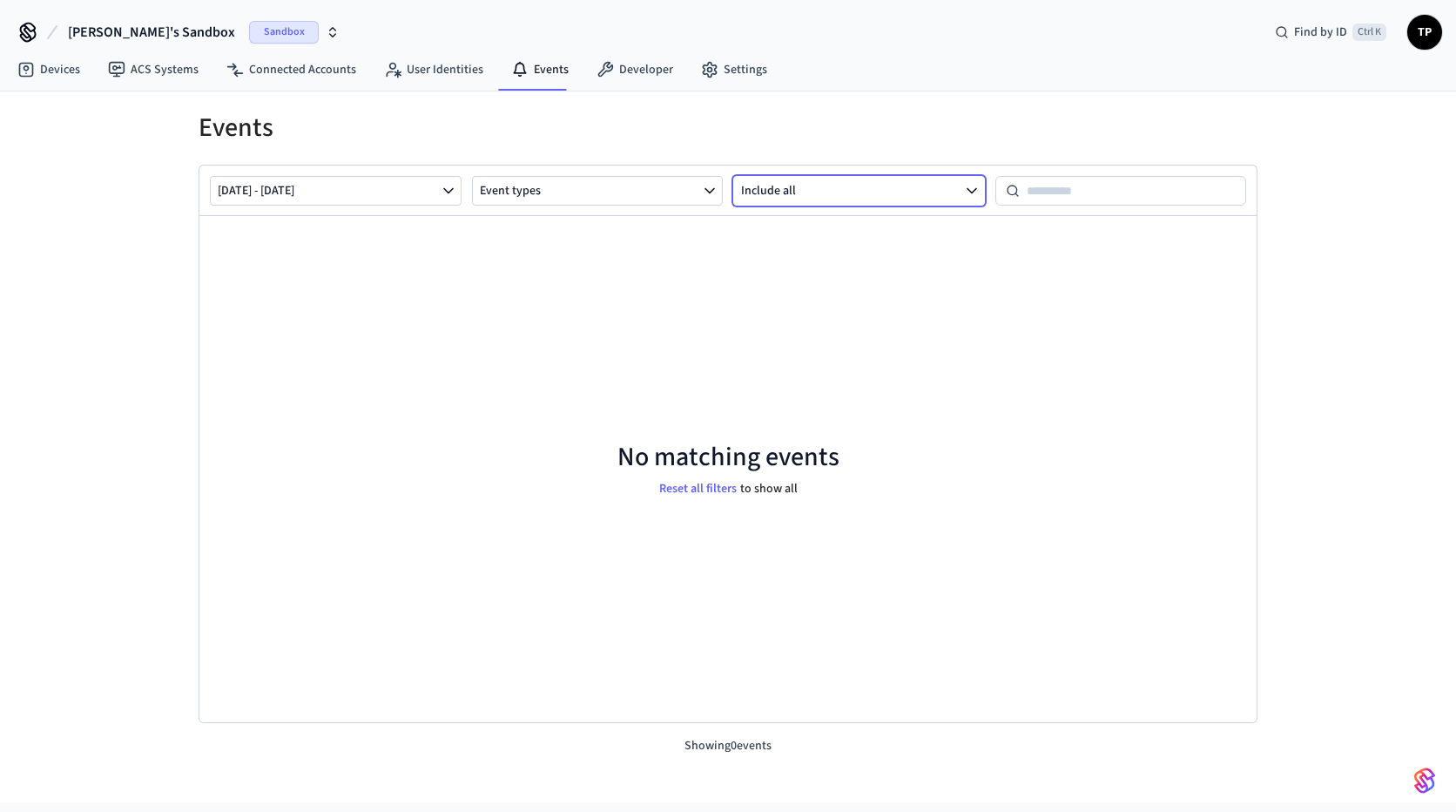
click at [975, 197] on icon "button" at bounding box center [972, 191] width 18 height 18
click at [920, 235] on button "Include all" at bounding box center [859, 234] width 249 height 35
click at [451, 71] on link "User Identities" at bounding box center [434, 70] width 127 height 31
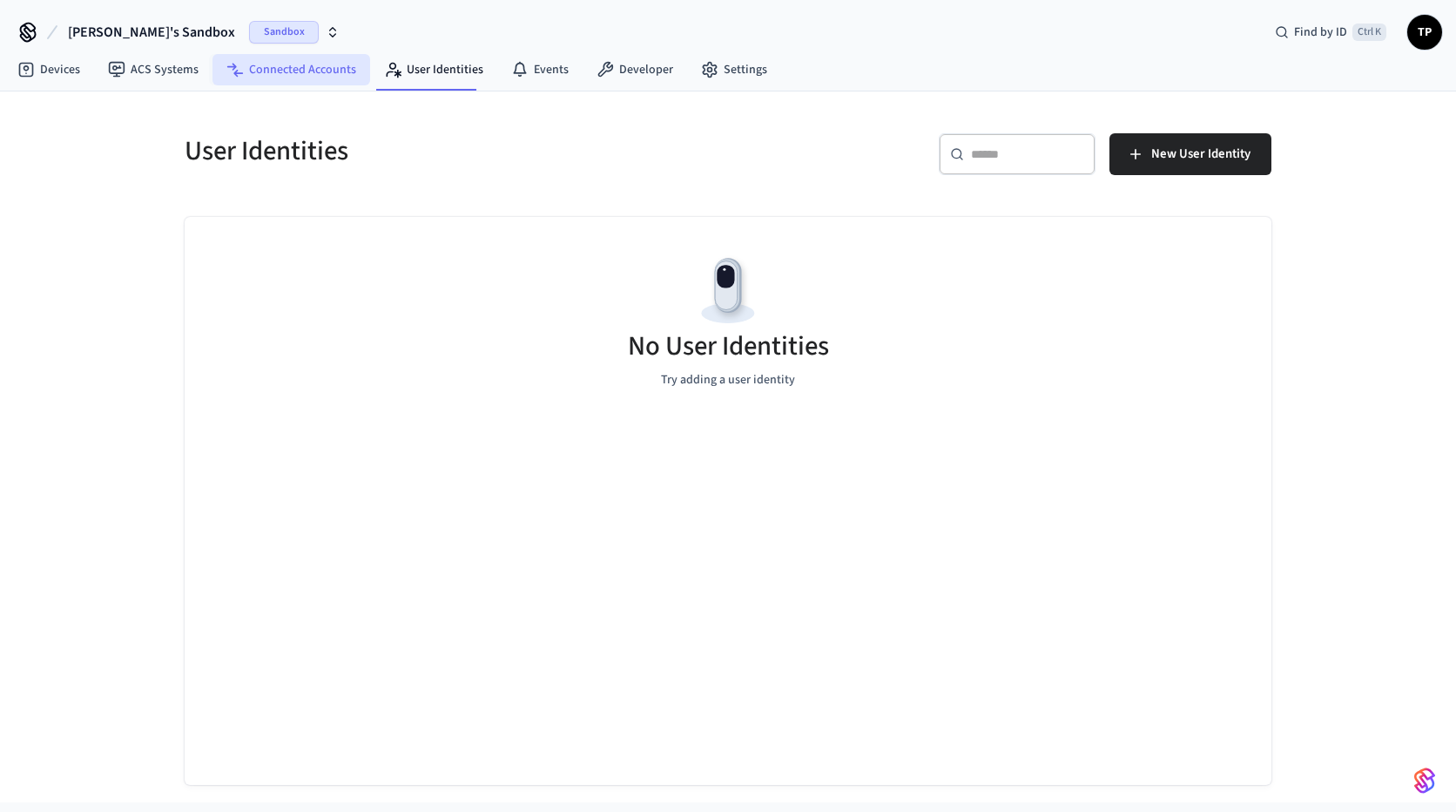
click at [330, 70] on link "Connected Accounts" at bounding box center [292, 70] width 158 height 31
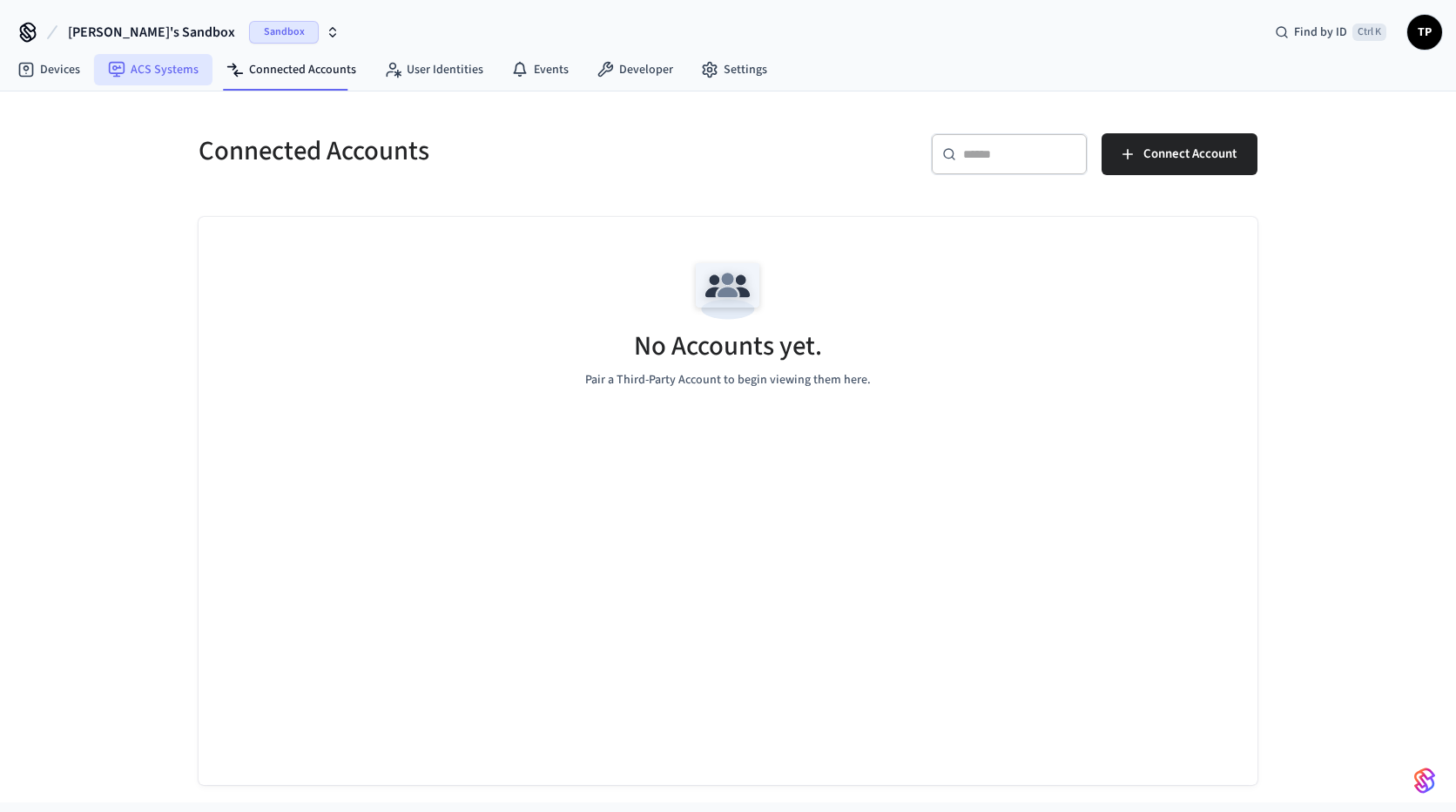
click at [164, 70] on link "ACS Systems" at bounding box center [154, 70] width 119 height 31
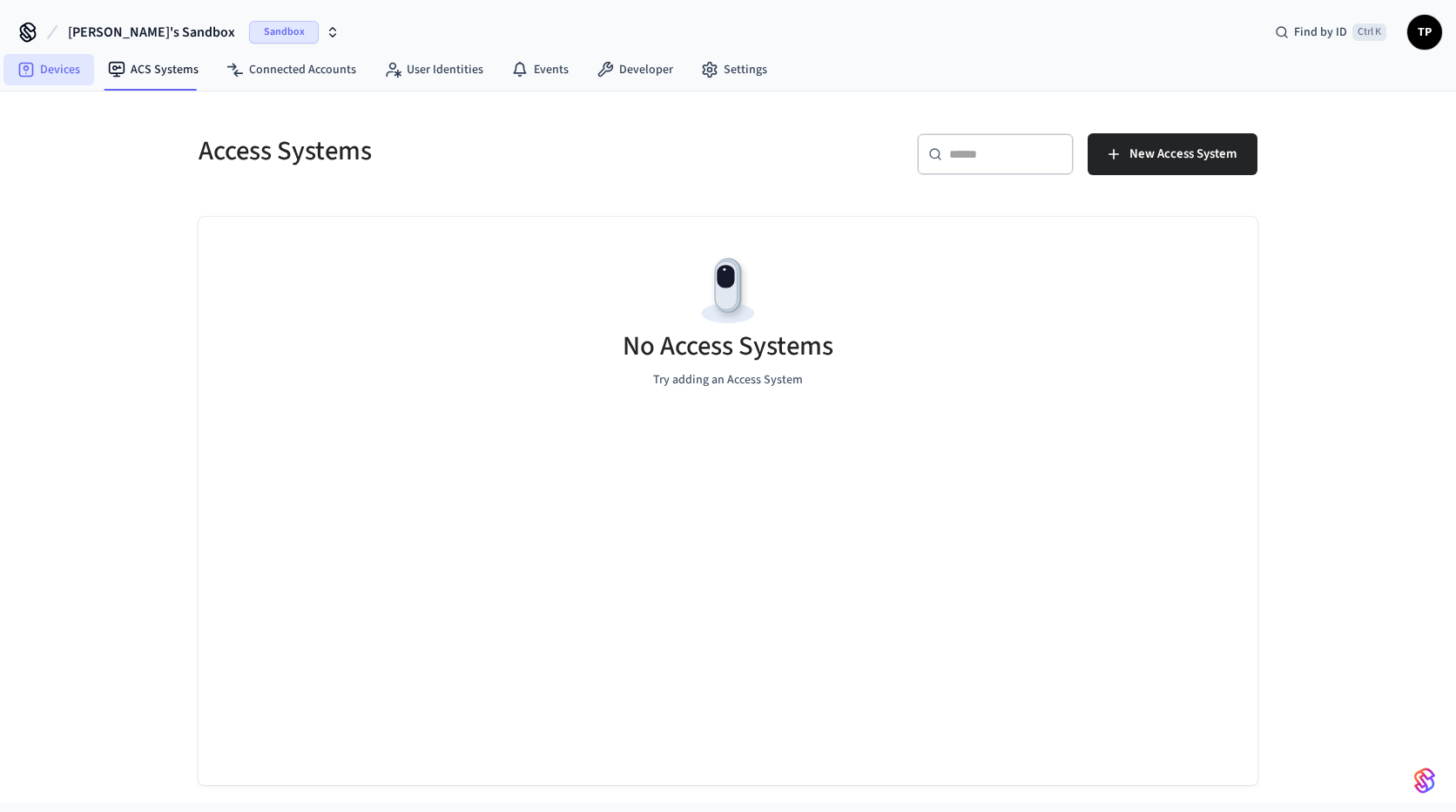
click at [45, 65] on link "Devices" at bounding box center [49, 70] width 90 height 31
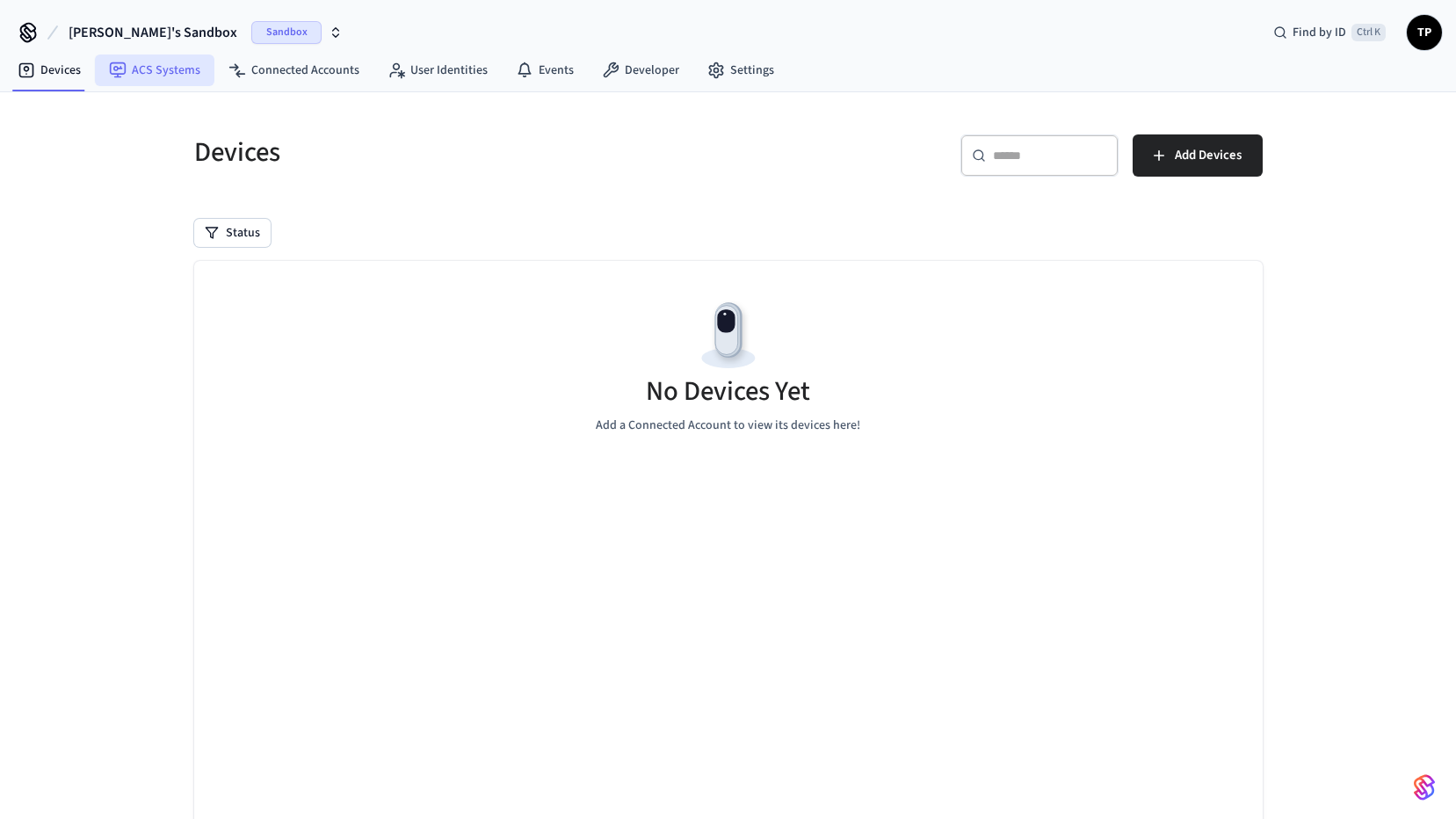
click at [151, 65] on link "ACS Systems" at bounding box center [155, 71] width 120 height 31
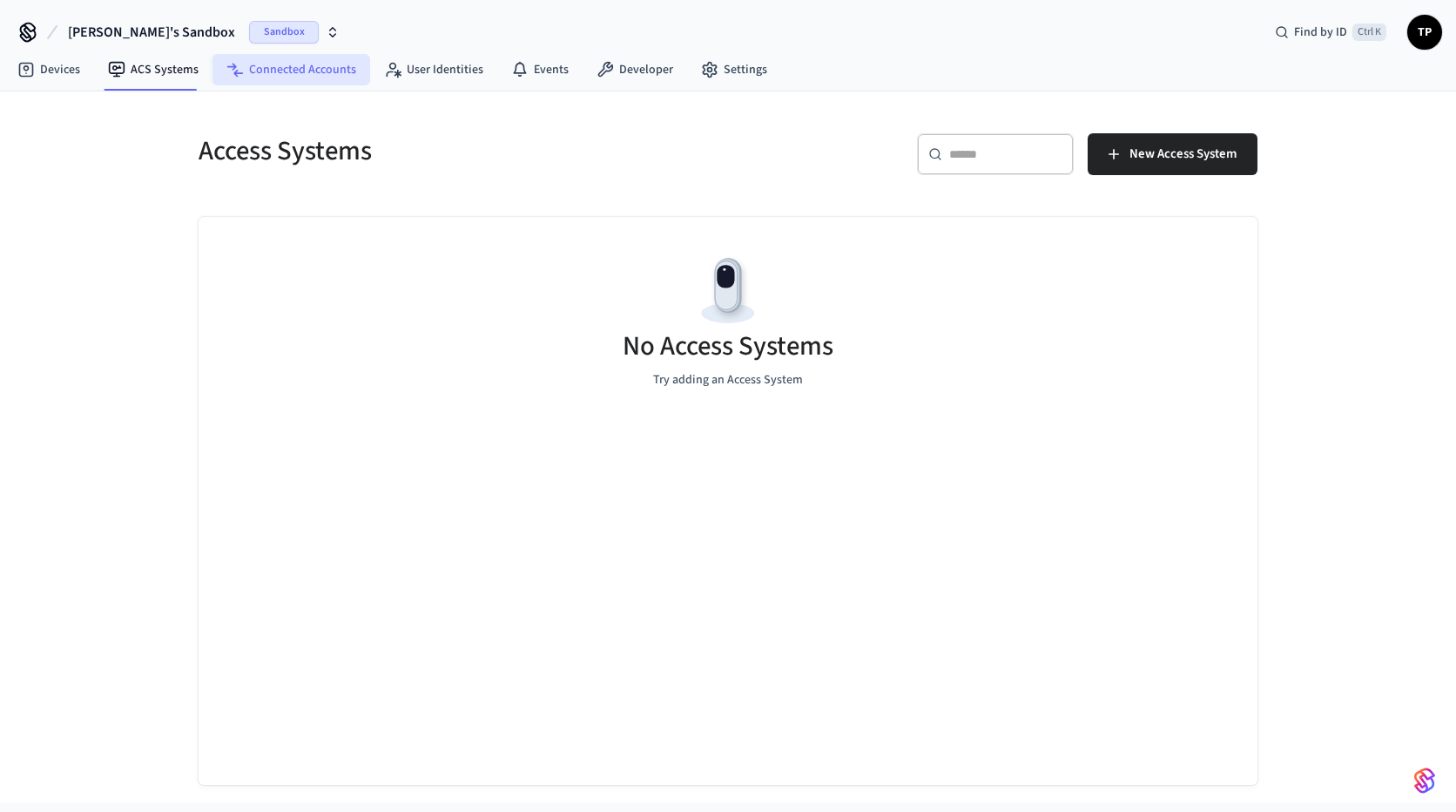
click at [307, 68] on link "Connected Accounts" at bounding box center [292, 70] width 158 height 31
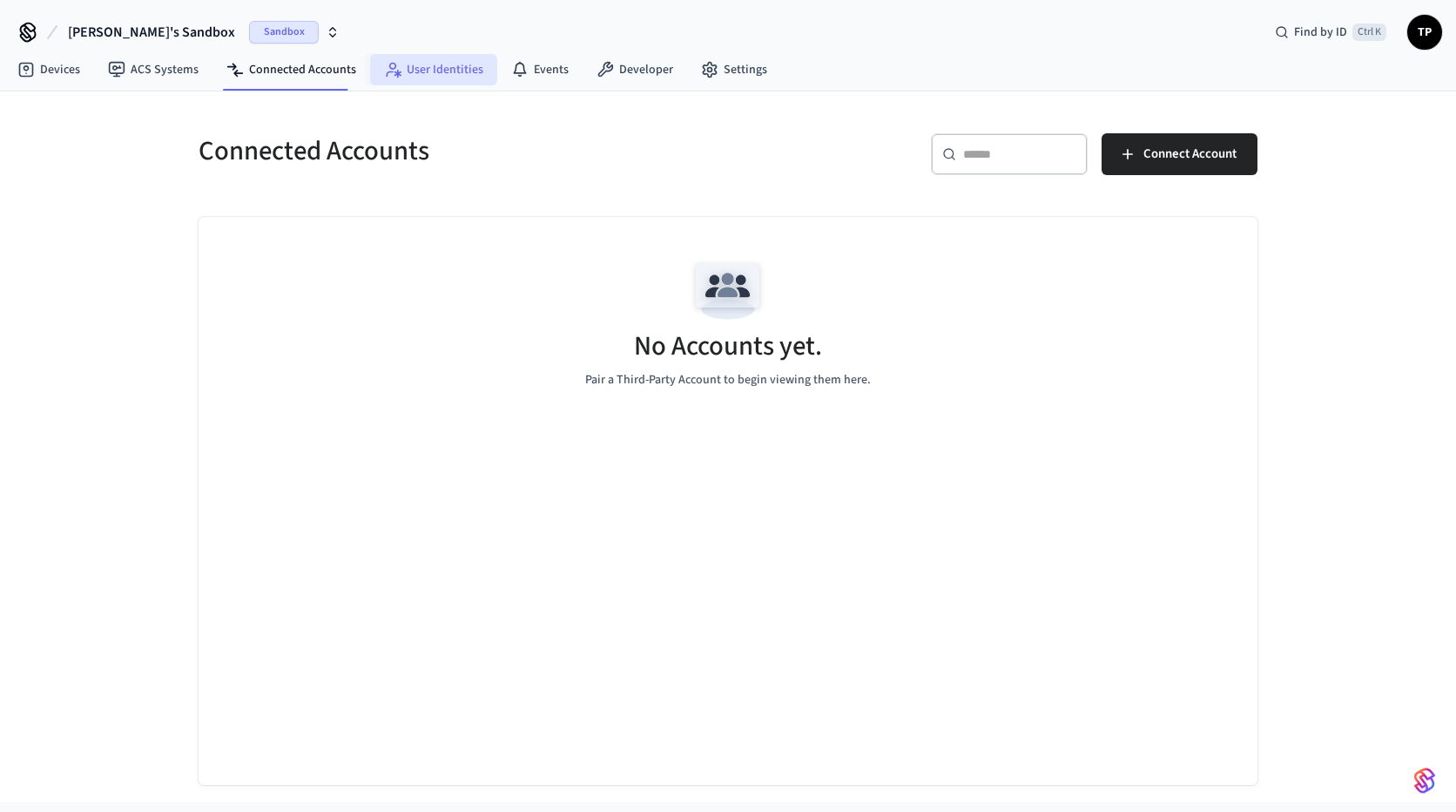
click at [434, 69] on link "User Identities" at bounding box center [434, 70] width 127 height 31
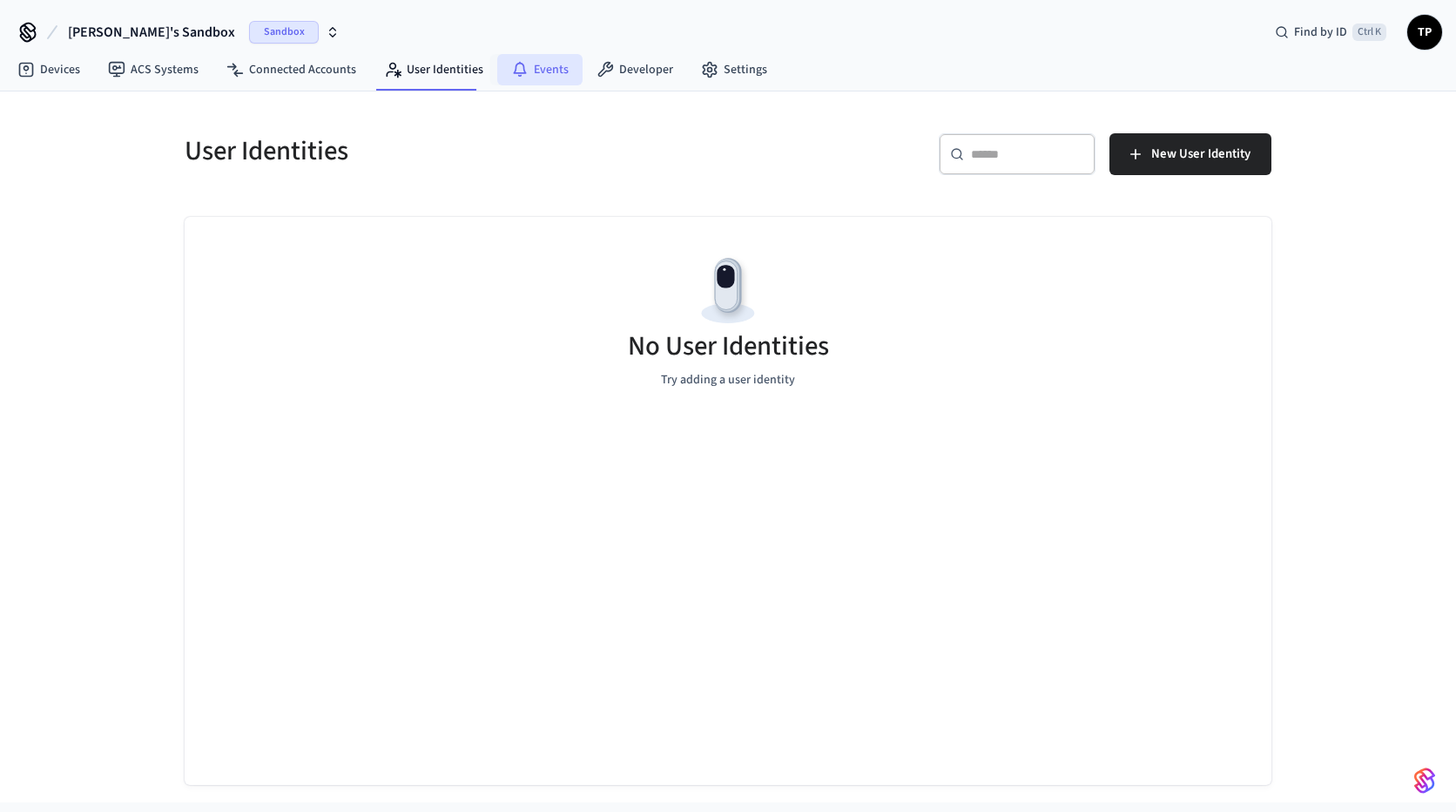
click at [527, 70] on link "Events" at bounding box center [540, 70] width 86 height 31
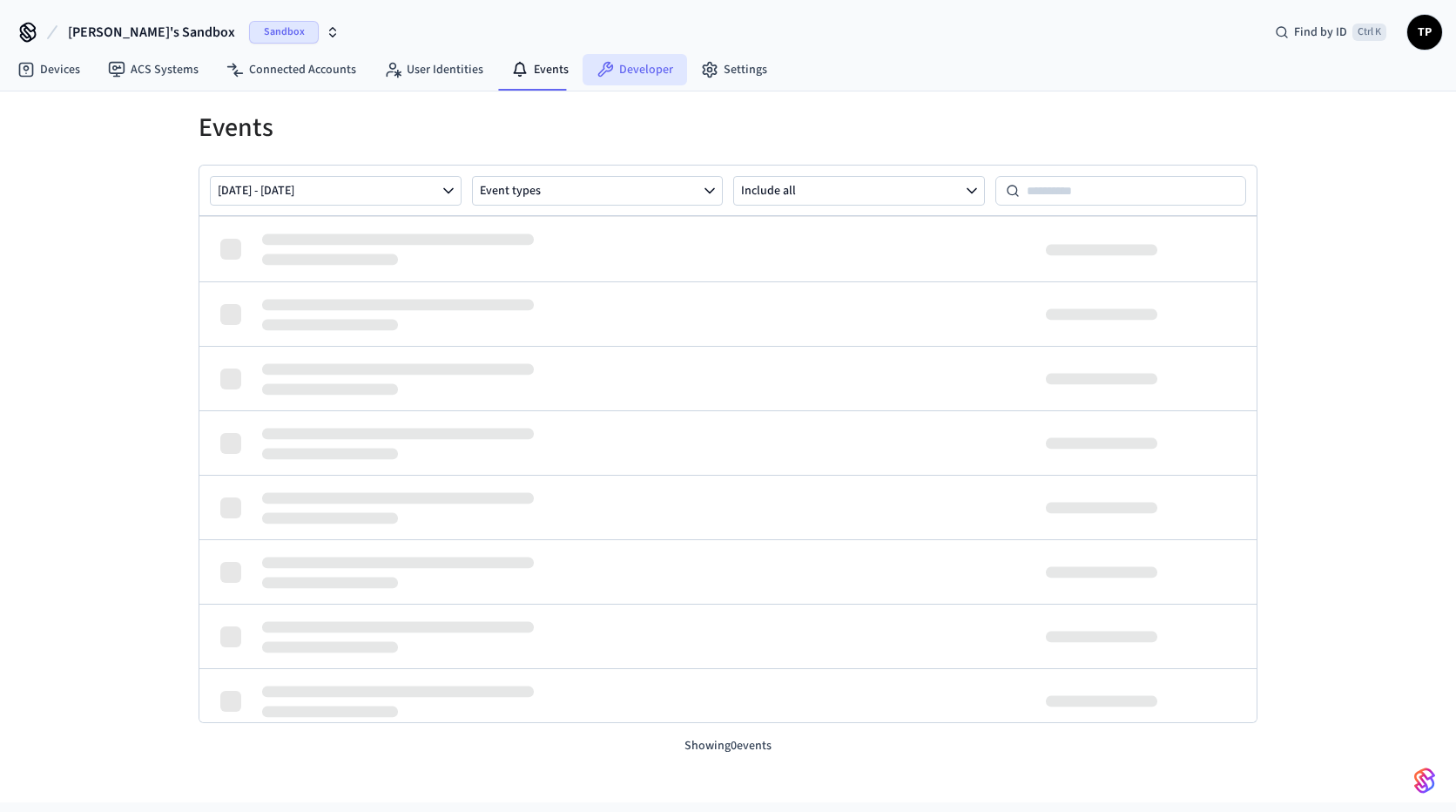
click at [638, 60] on link "Developer" at bounding box center [634, 70] width 104 height 31
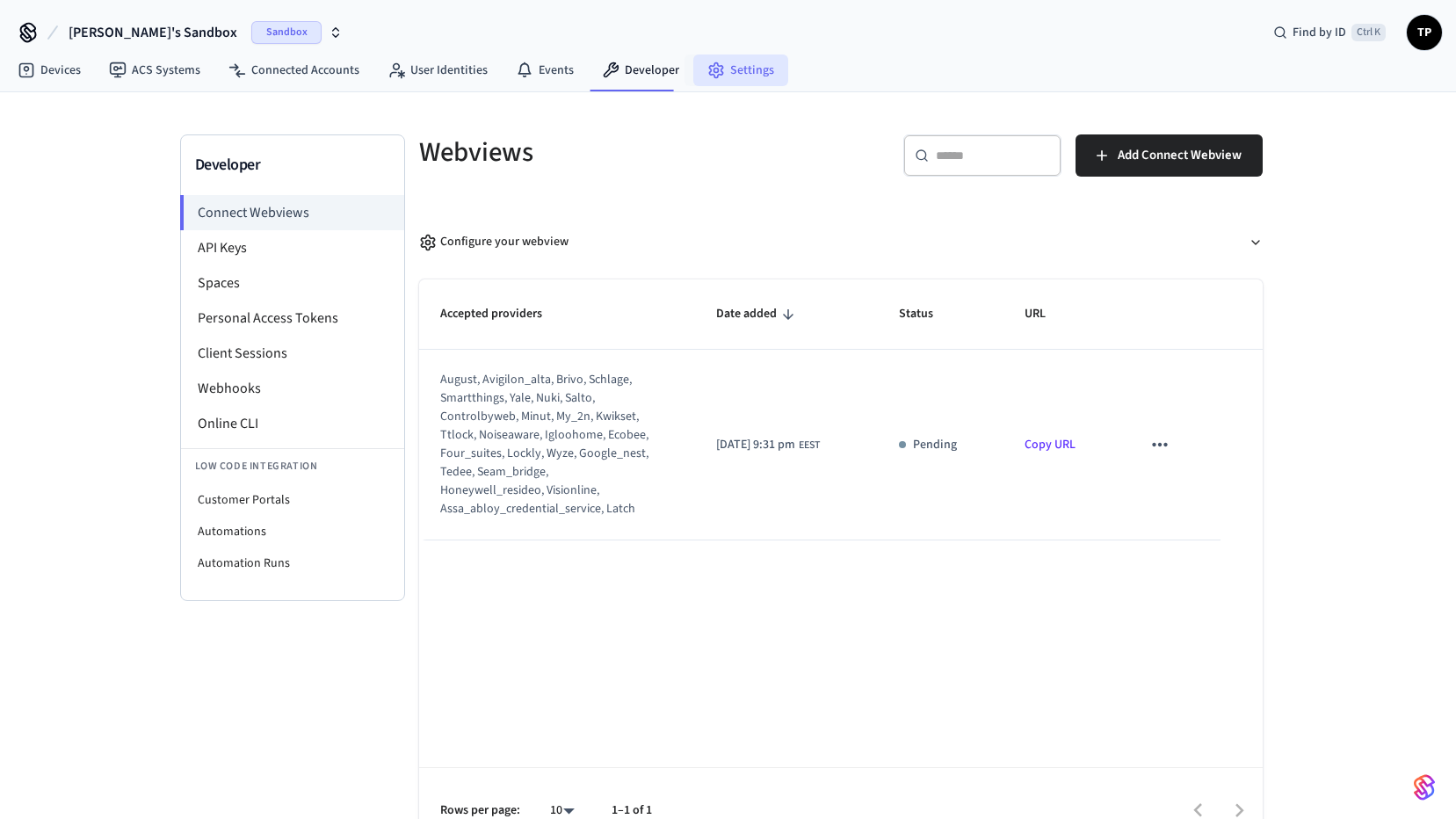
click at [727, 68] on link "Settings" at bounding box center [741, 71] width 95 height 31
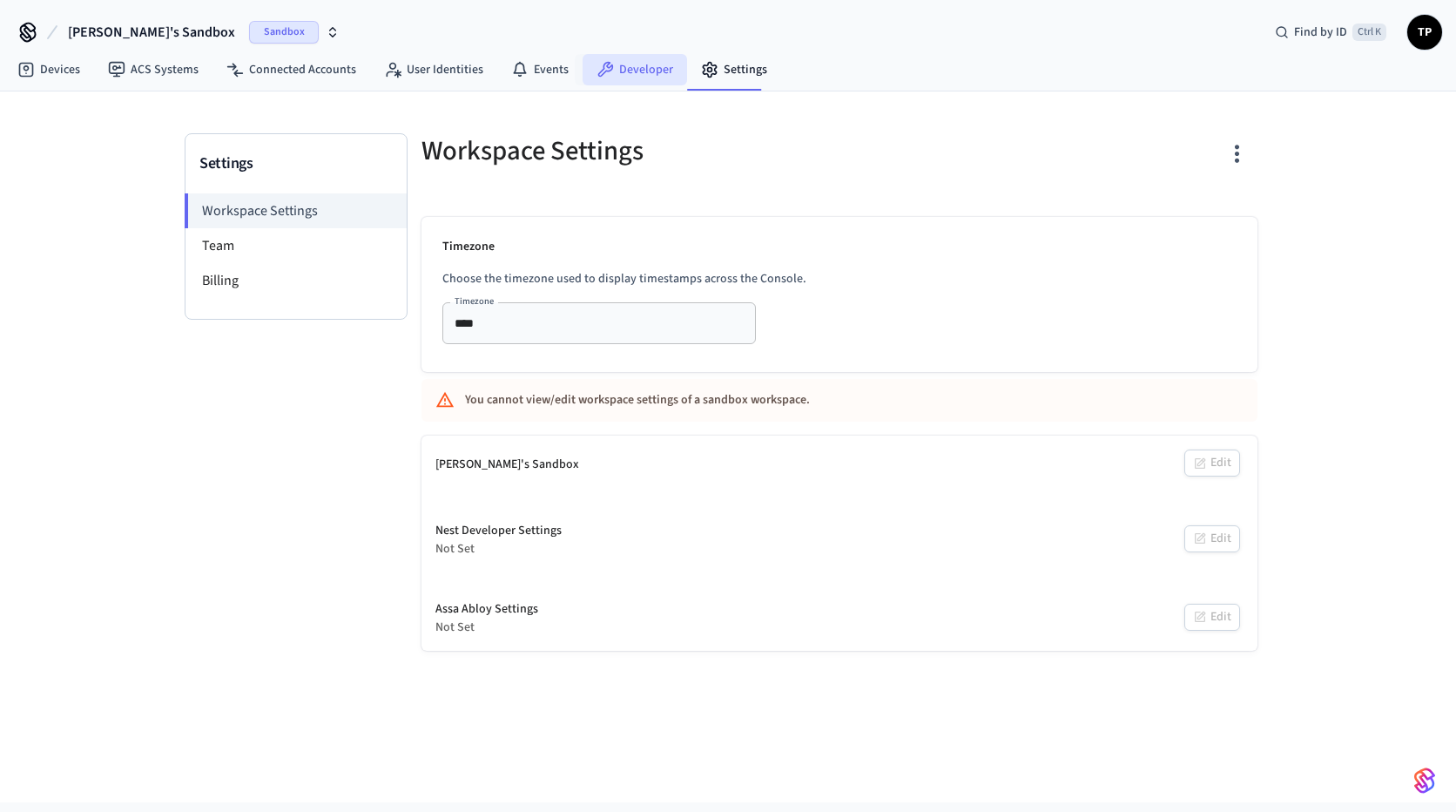
click at [634, 65] on link "Developer" at bounding box center [634, 70] width 104 height 31
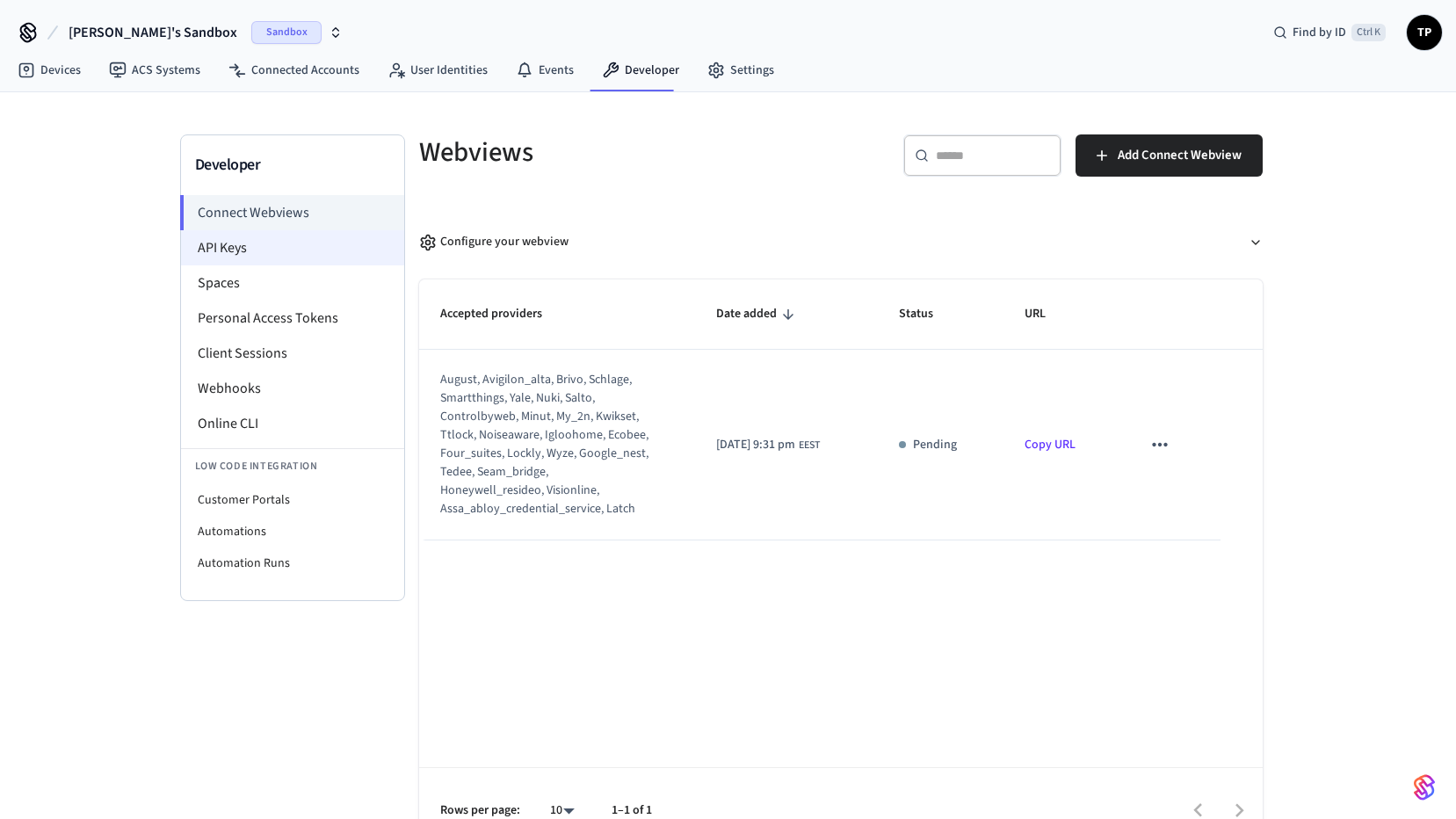
click at [232, 249] on li "API Keys" at bounding box center [291, 248] width 223 height 35
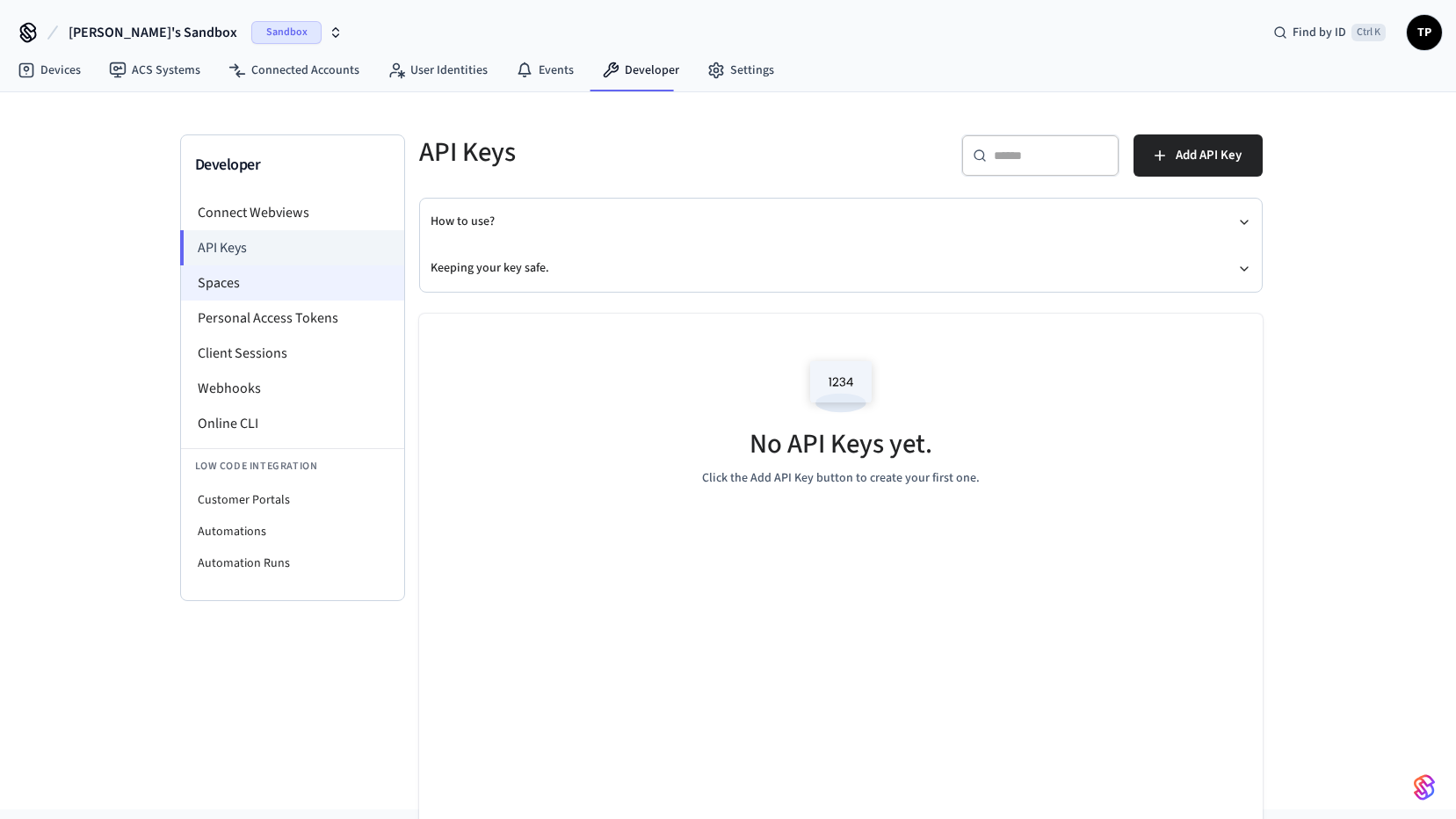
click at [220, 278] on li "Spaces" at bounding box center [291, 282] width 223 height 35
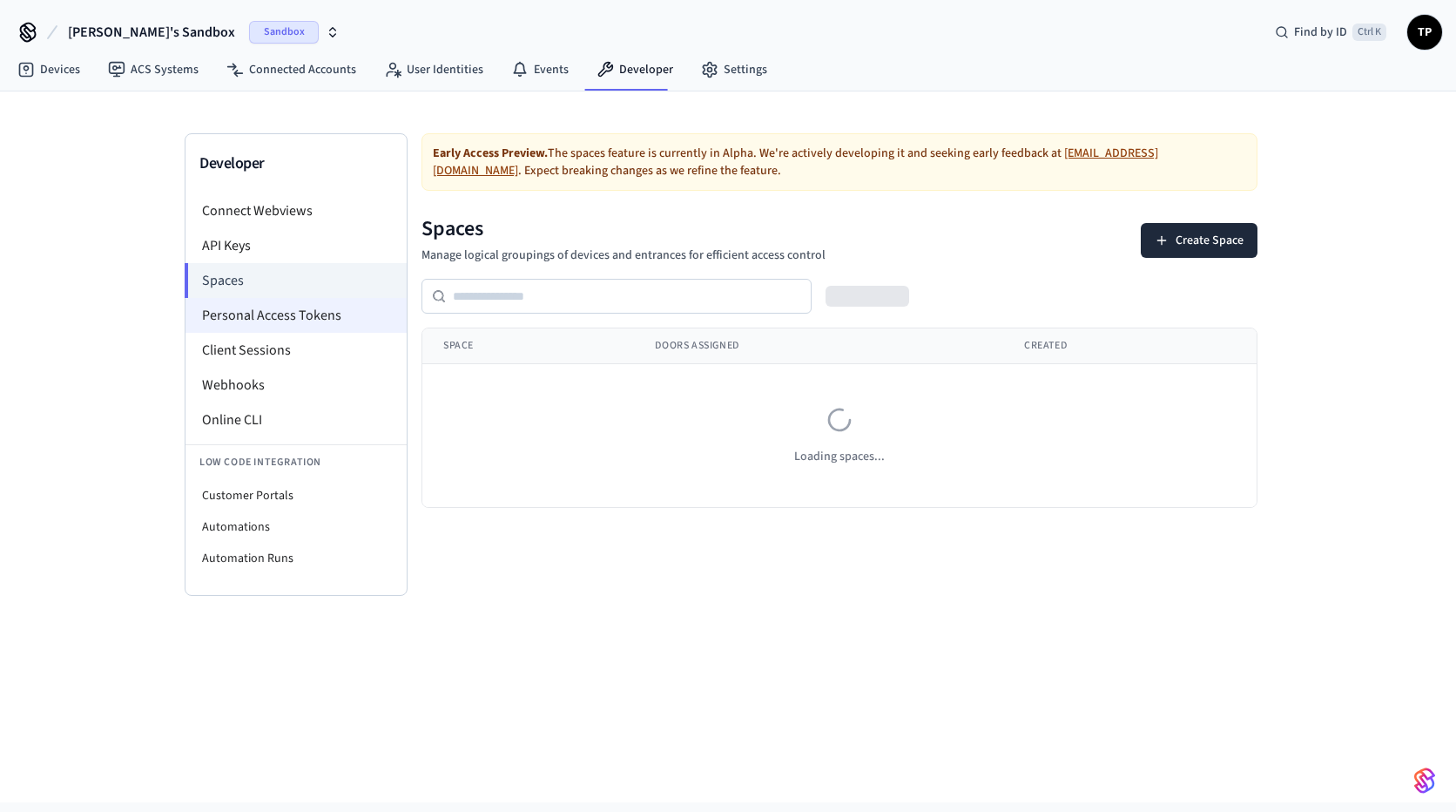
click at [226, 312] on li "Personal Access Tokens" at bounding box center [296, 315] width 221 height 35
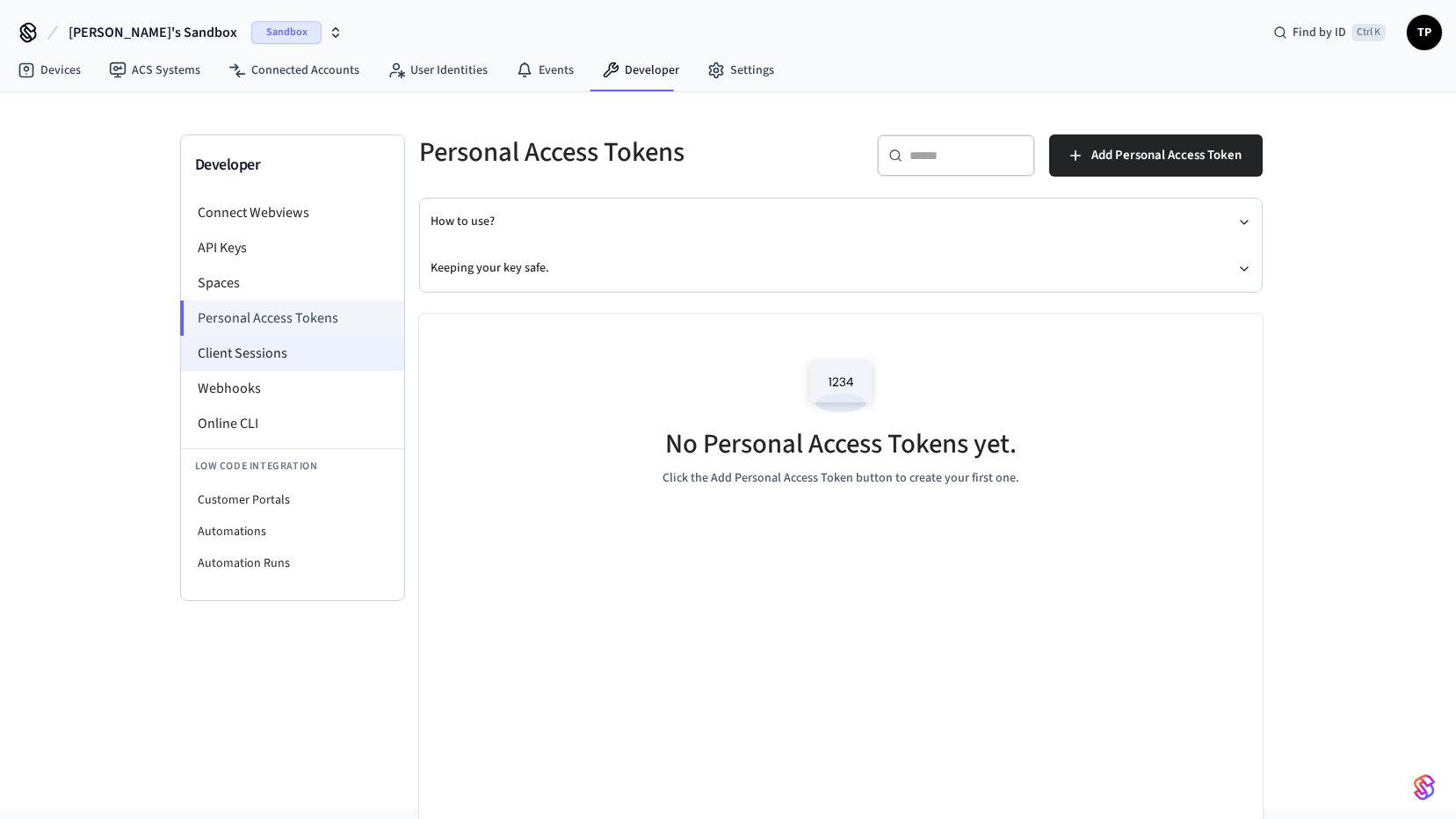
click at [239, 348] on li "Client Sessions" at bounding box center [291, 353] width 223 height 35
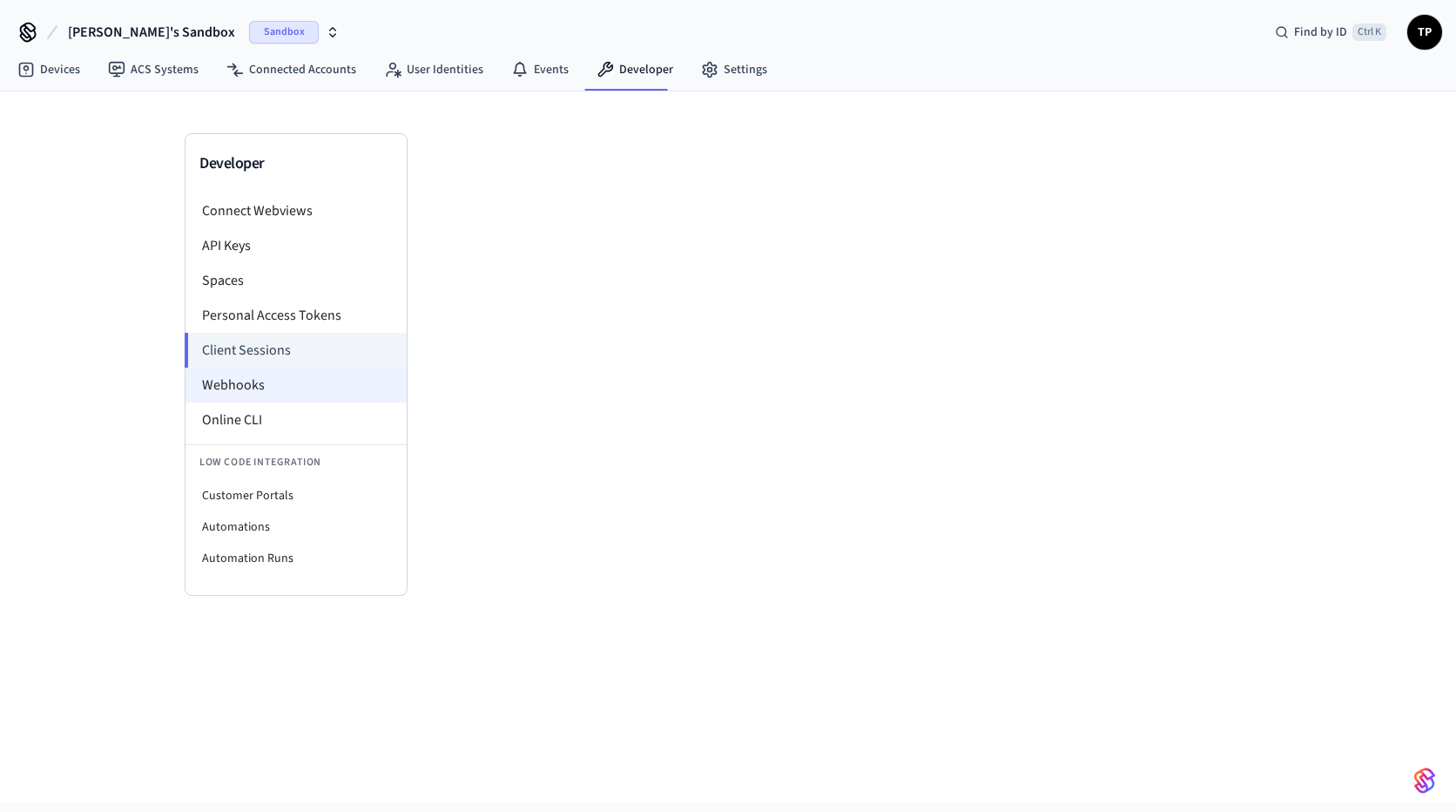
click at [243, 385] on li "Webhooks" at bounding box center [296, 385] width 221 height 35
click at [213, 383] on li "Webhooks" at bounding box center [296, 385] width 221 height 35
click at [236, 205] on li "Connect Webviews" at bounding box center [296, 211] width 221 height 35
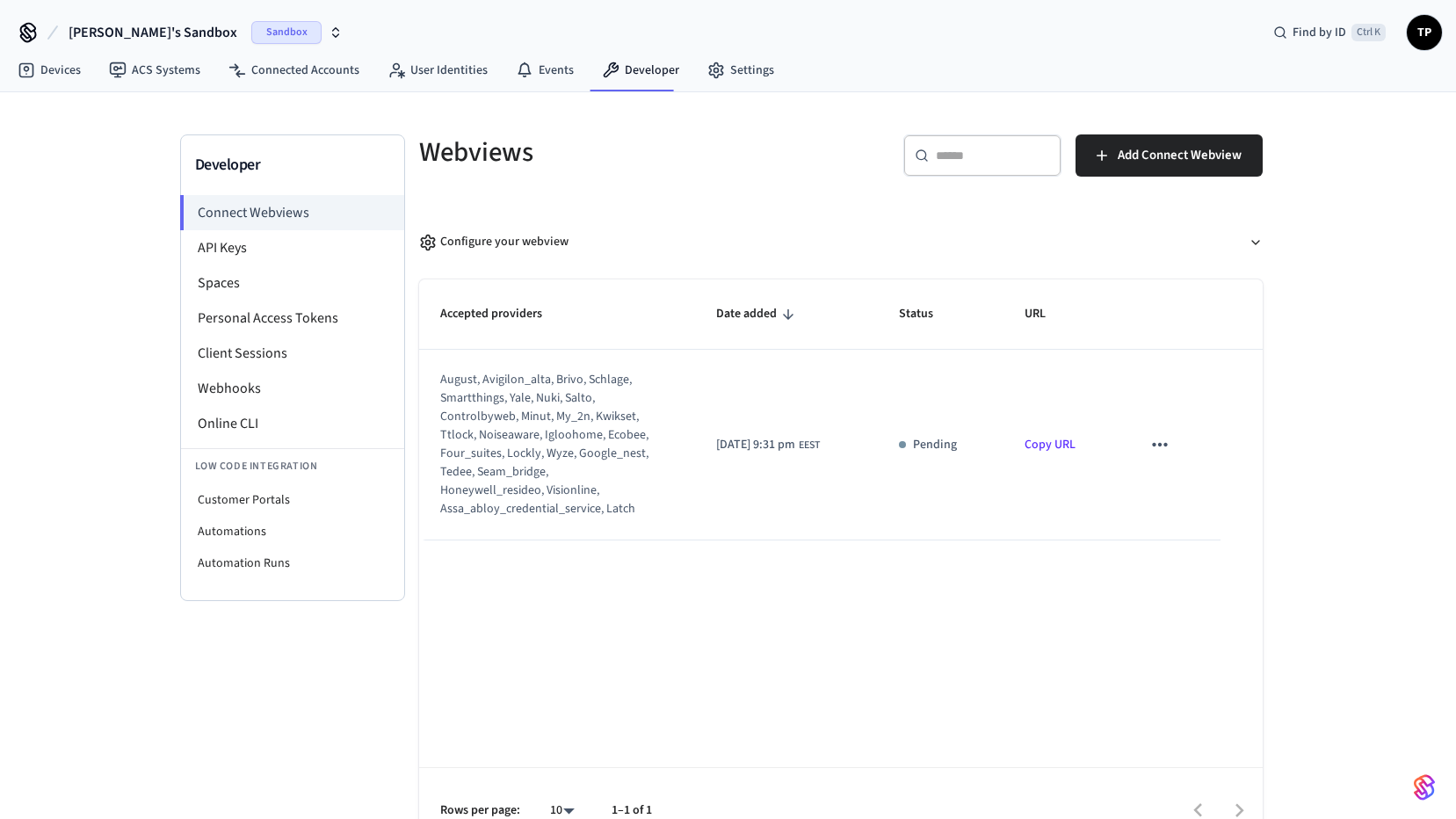
click at [1165, 442] on icon "sticky table" at bounding box center [1159, 443] width 23 height 23
click at [486, 485] on div at bounding box center [734, 409] width 1469 height 819
click at [171, 71] on link "ACS Systems" at bounding box center [155, 71] width 120 height 31
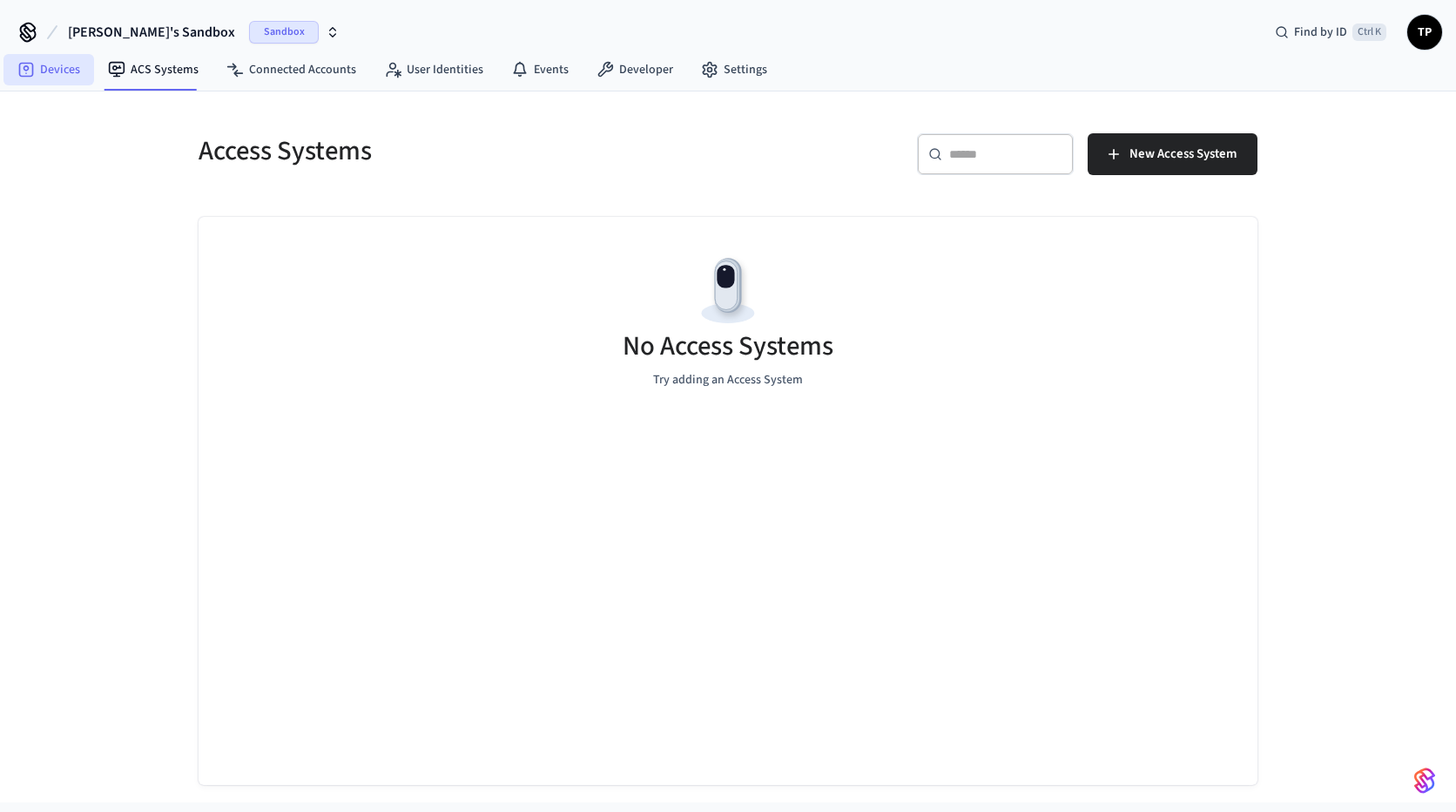
click at [54, 59] on link "Devices" at bounding box center [49, 70] width 90 height 31
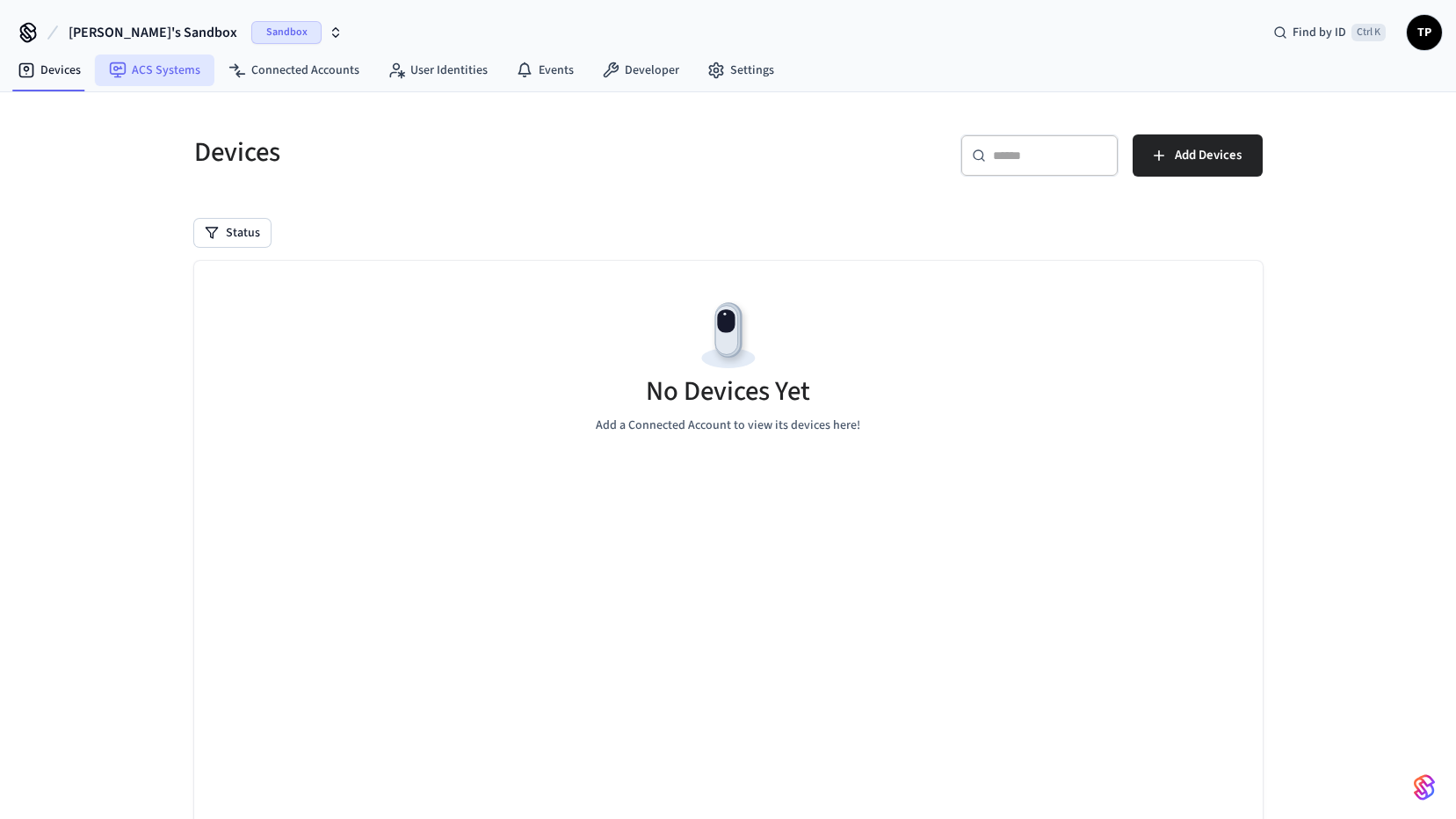
click at [182, 79] on link "ACS Systems" at bounding box center [155, 71] width 120 height 31
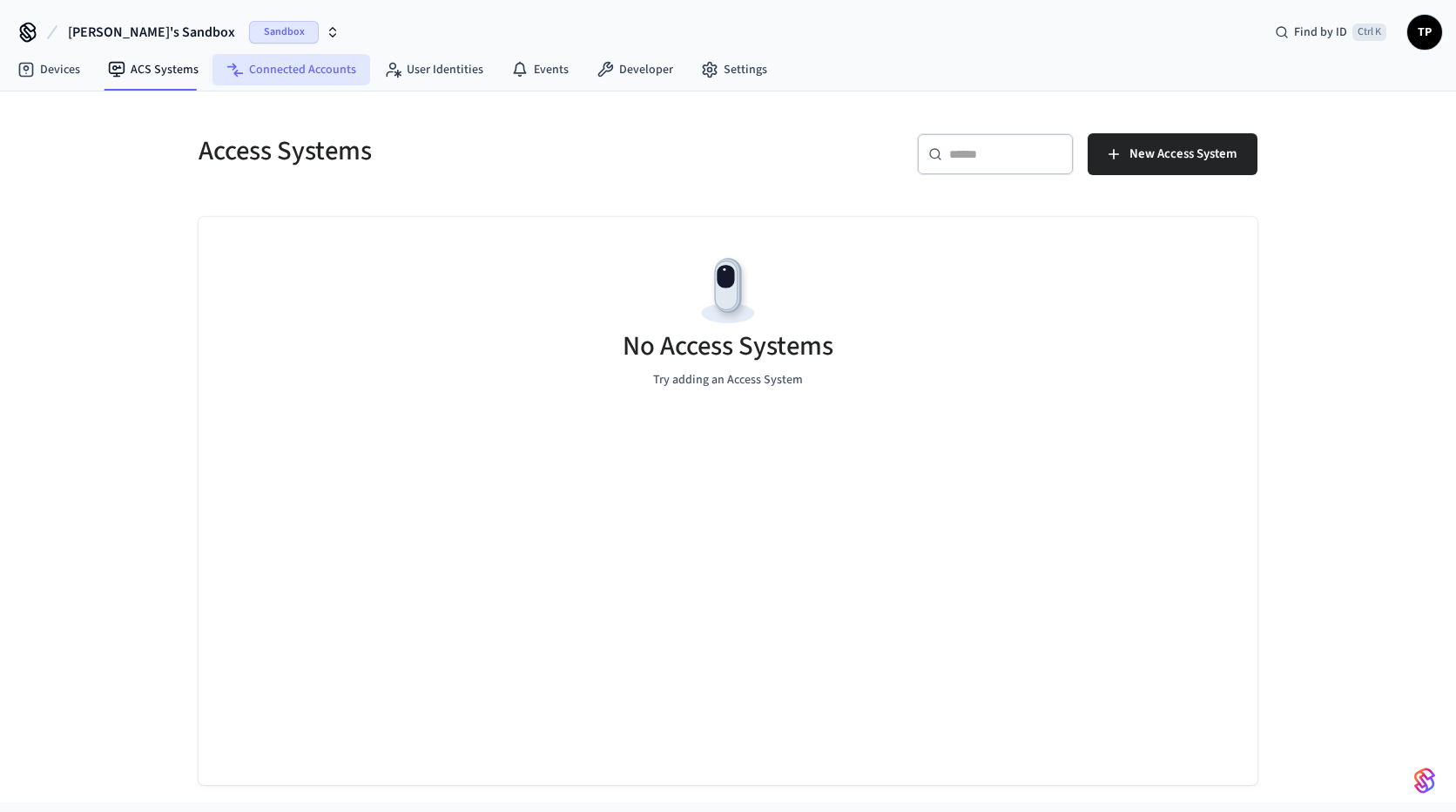
click at [297, 73] on link "Connected Accounts" at bounding box center [292, 70] width 158 height 31
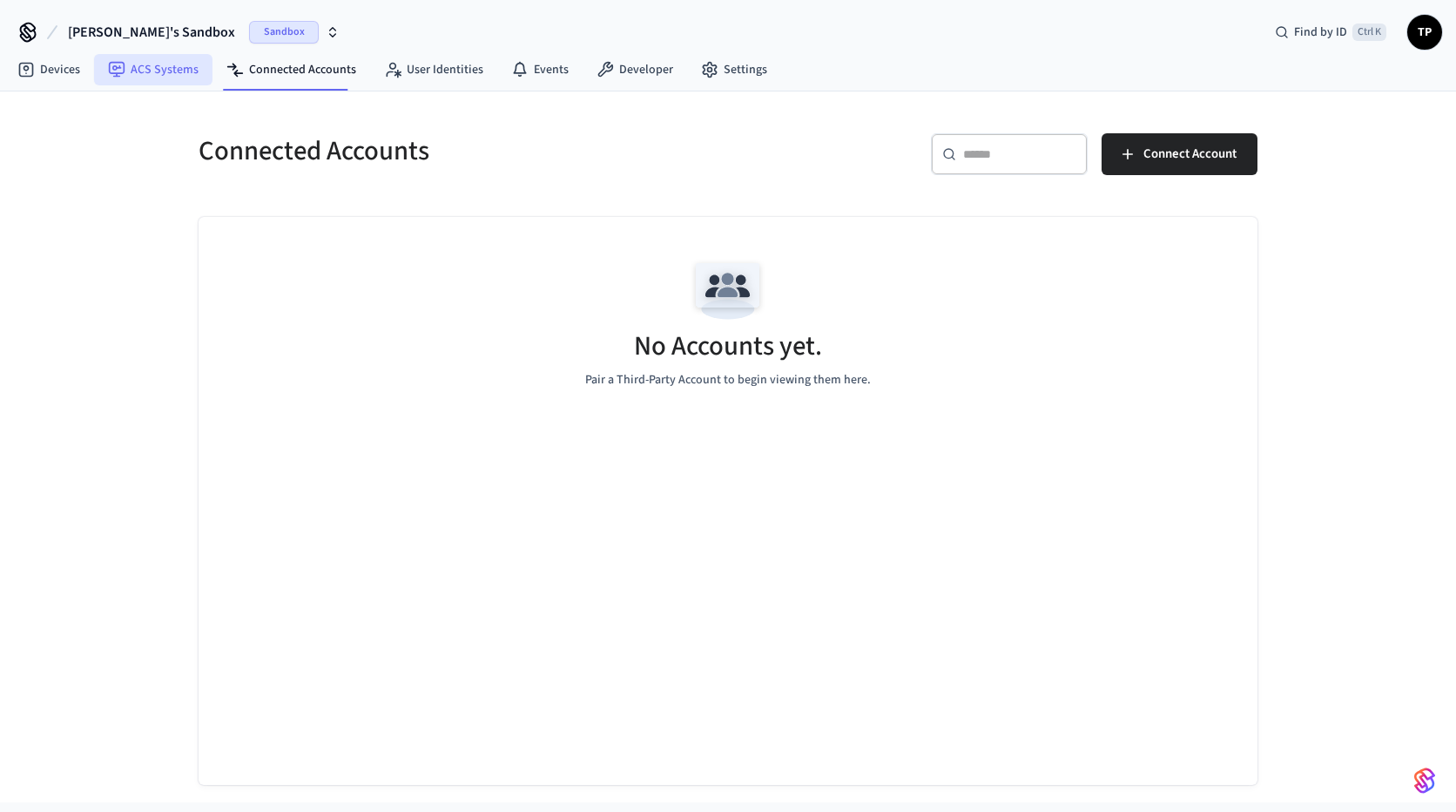
click at [142, 66] on link "ACS Systems" at bounding box center [154, 70] width 119 height 31
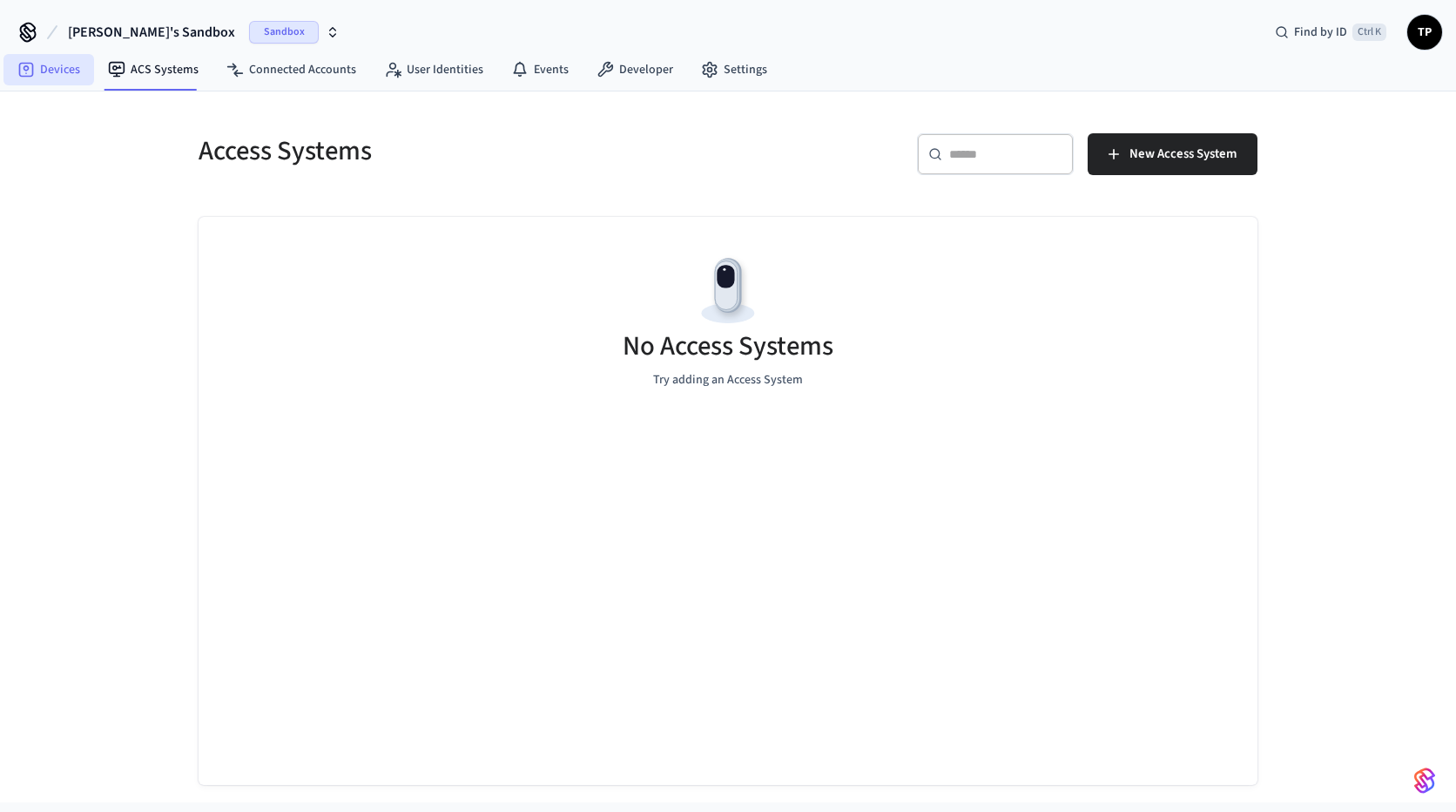
click at [38, 65] on link "Devices" at bounding box center [49, 70] width 90 height 31
